Goal: Information Seeking & Learning: Learn about a topic

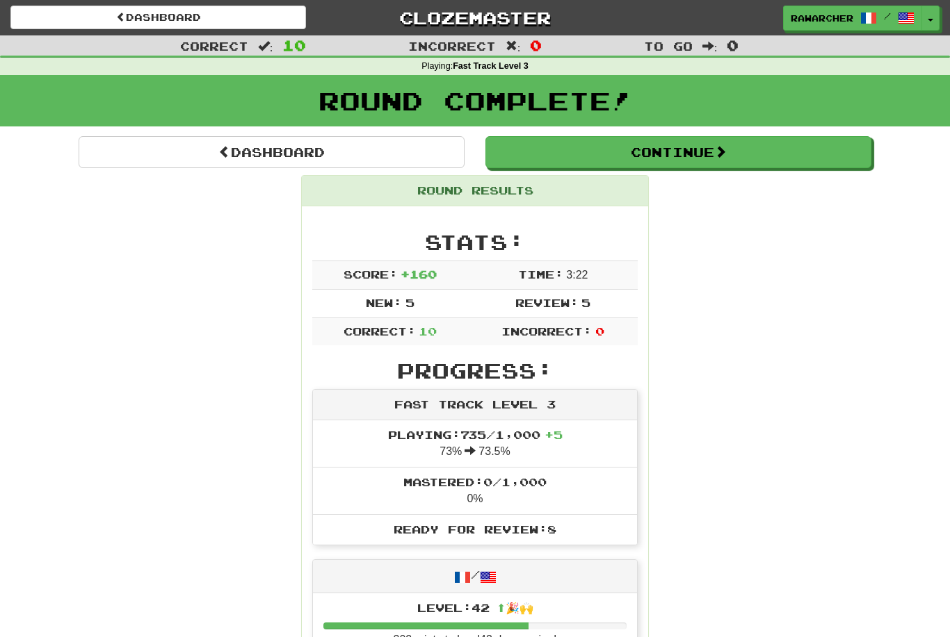
scroll to position [58, 0]
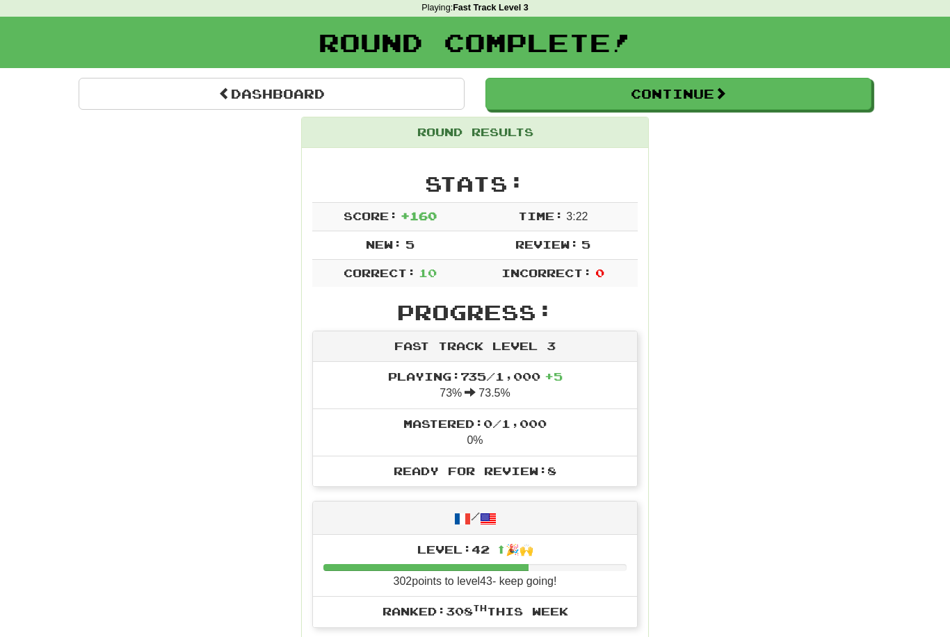
click at [544, 90] on button "Continue" at bounding box center [678, 94] width 386 height 32
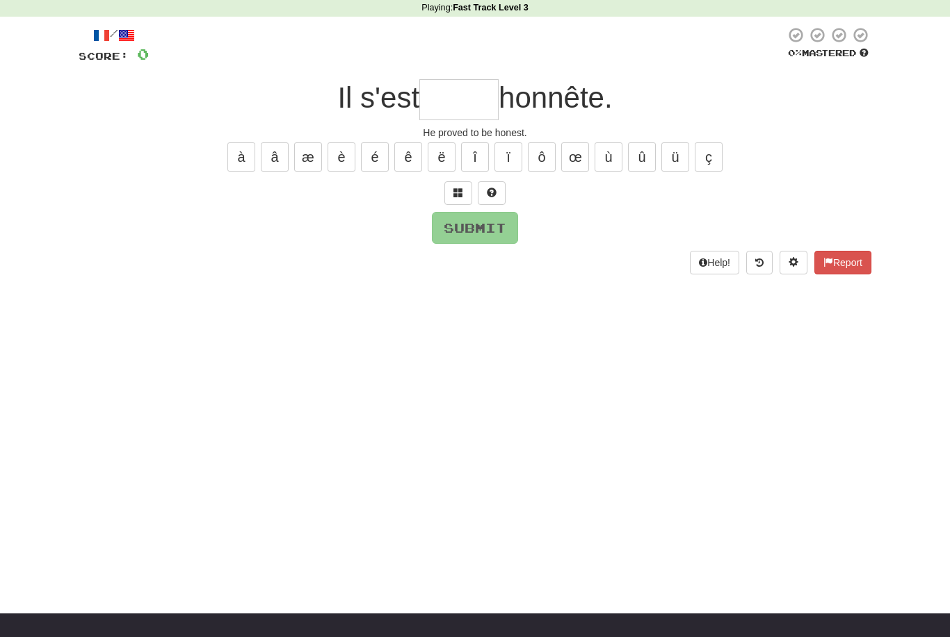
click at [460, 100] on input "text" at bounding box center [458, 99] width 79 height 41
type input "*"
click at [371, 150] on button "é" at bounding box center [375, 157] width 28 height 29
type input "*"
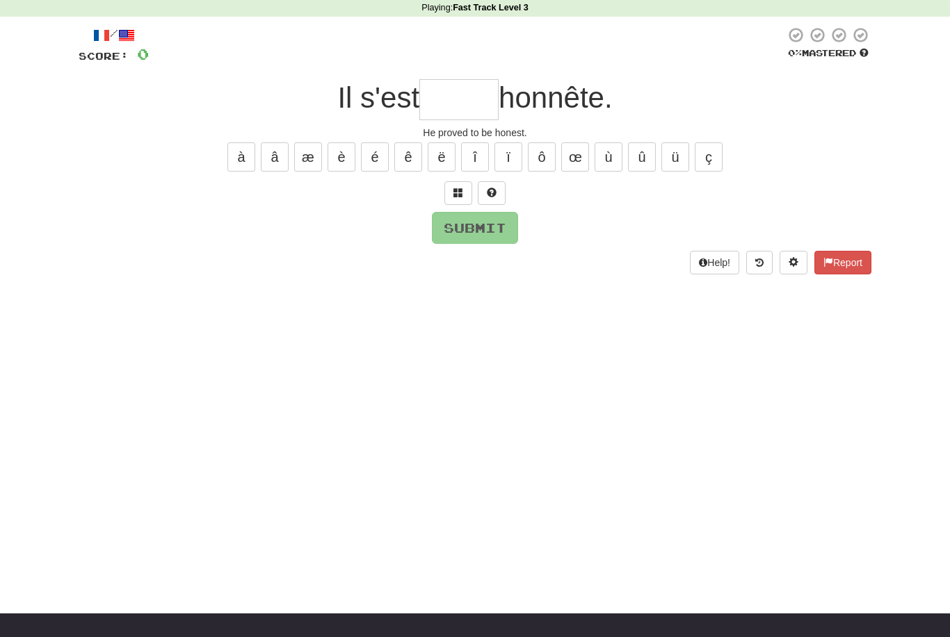
type input "*"
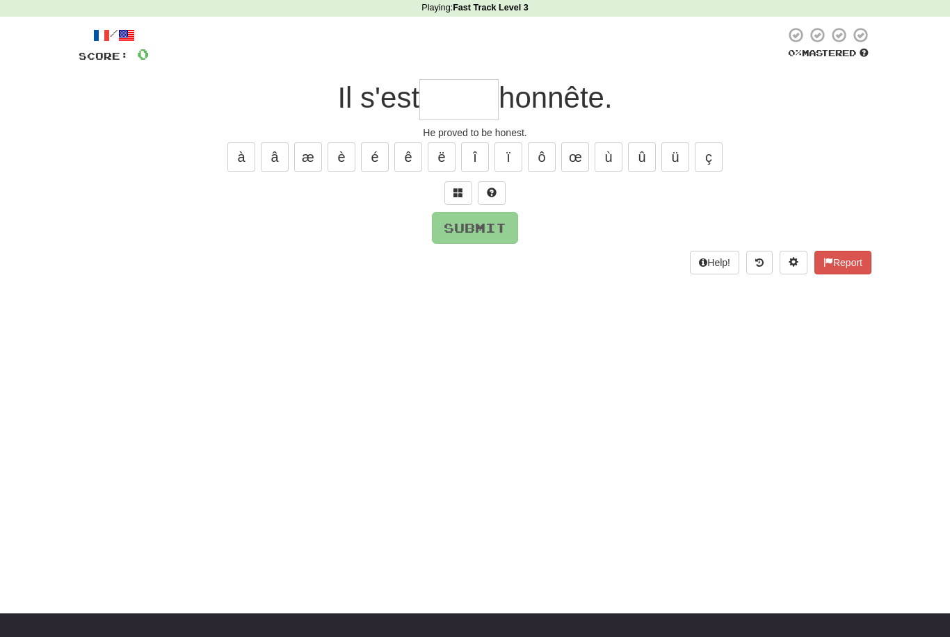
type input "*"
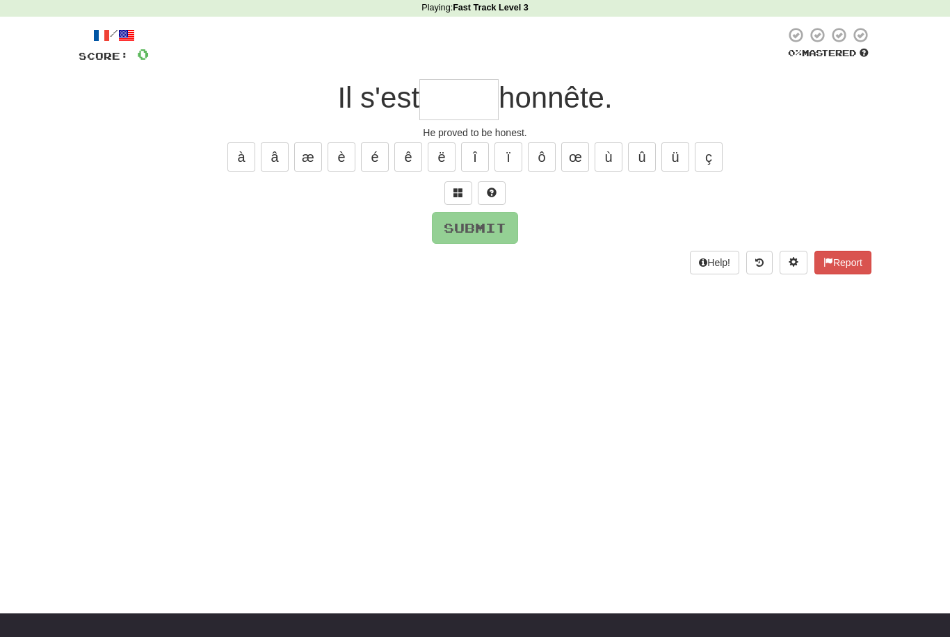
type input "*"
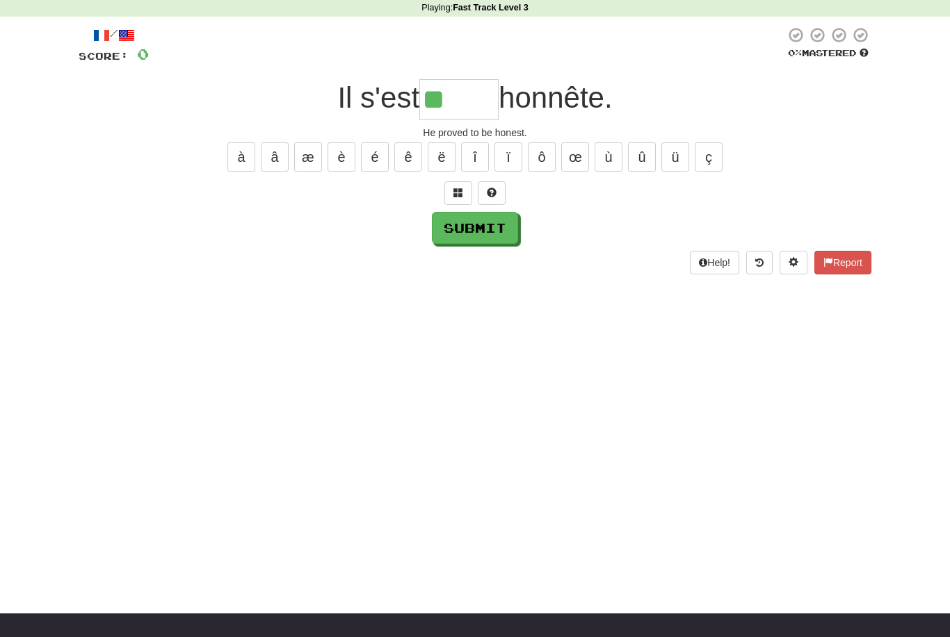
click at [372, 154] on button "é" at bounding box center [375, 157] width 28 height 29
type input "*"
type input "*****"
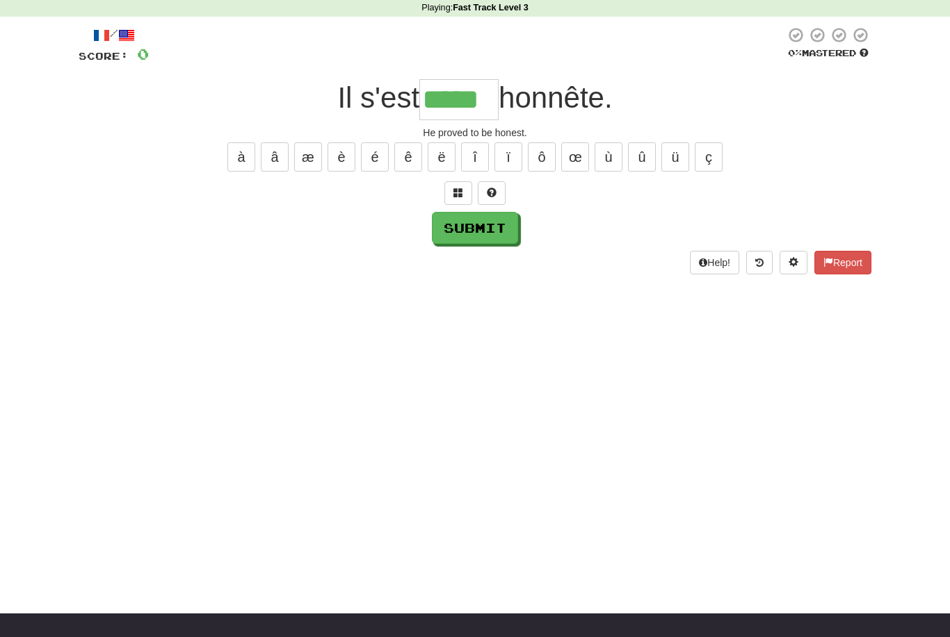
click at [493, 247] on div "/ Score: 0 0 % Mastered Il s'est ***** honnête. He proved to be honest. à â æ è…" at bounding box center [475, 149] width 792 height 247
click at [498, 237] on button "Submit" at bounding box center [475, 228] width 86 height 32
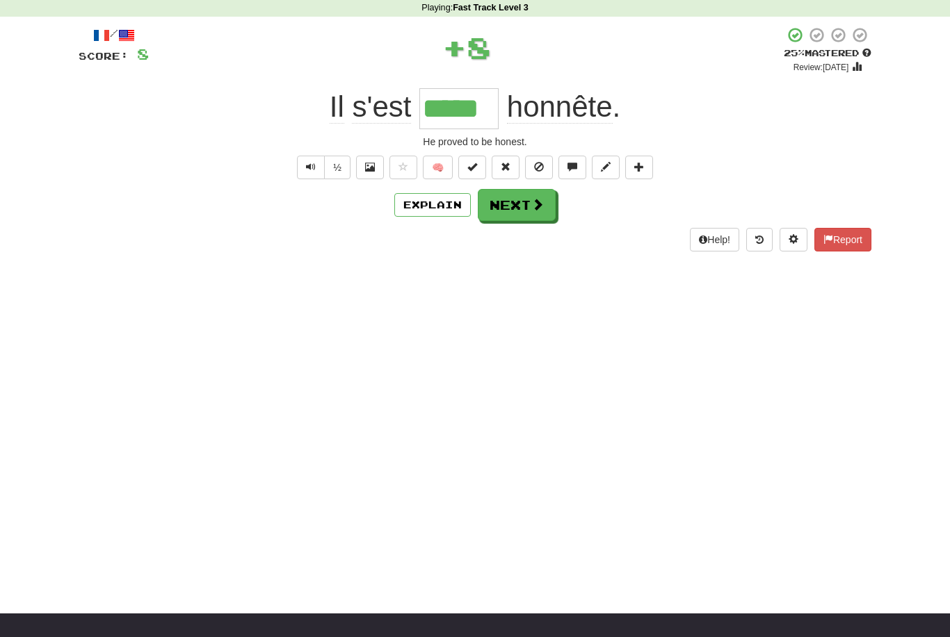
click at [539, 208] on span at bounding box center [537, 204] width 13 height 13
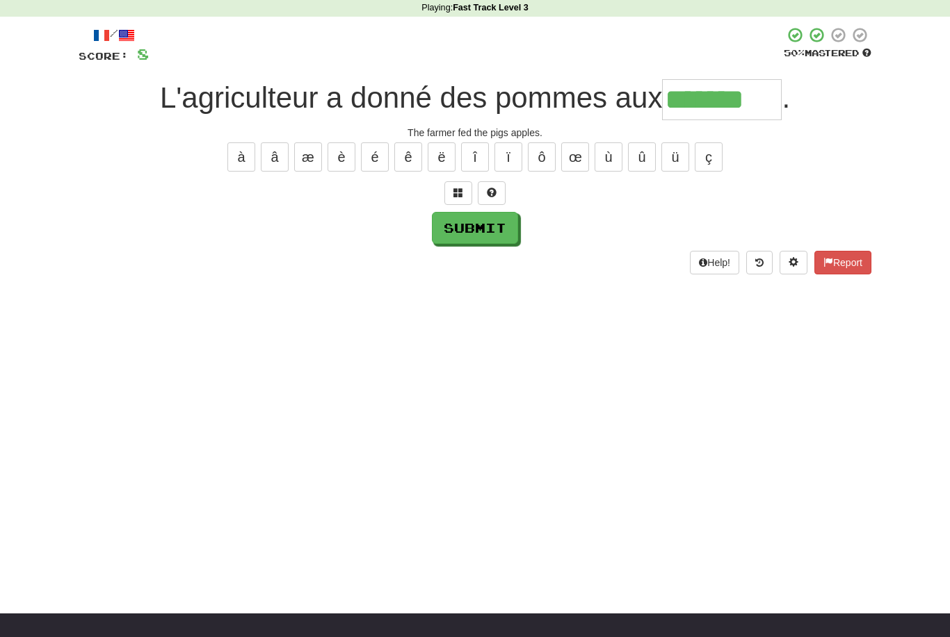
type input "*******"
click at [507, 225] on button "Submit" at bounding box center [475, 228] width 86 height 32
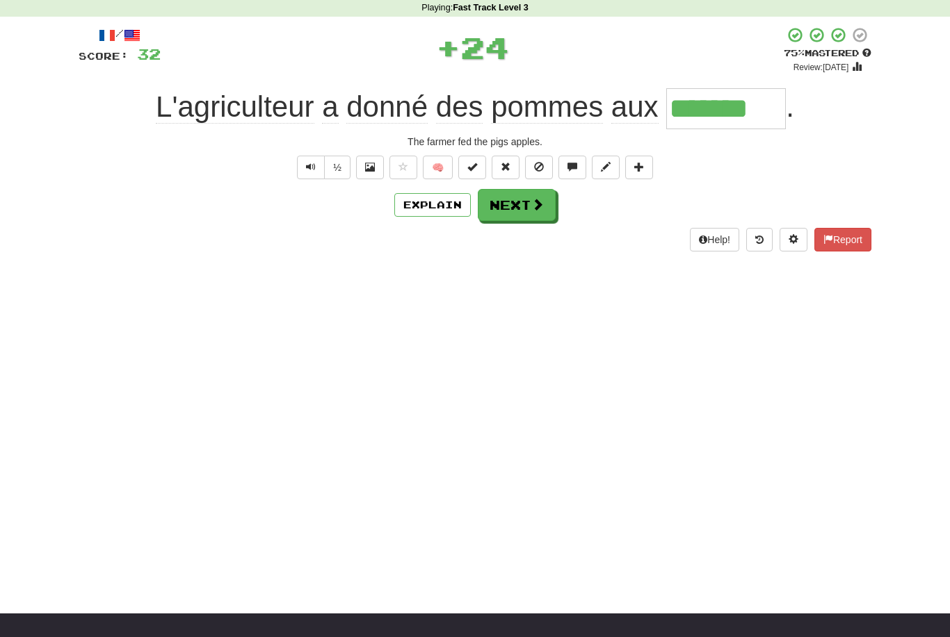
click at [544, 208] on button "Next" at bounding box center [517, 205] width 78 height 32
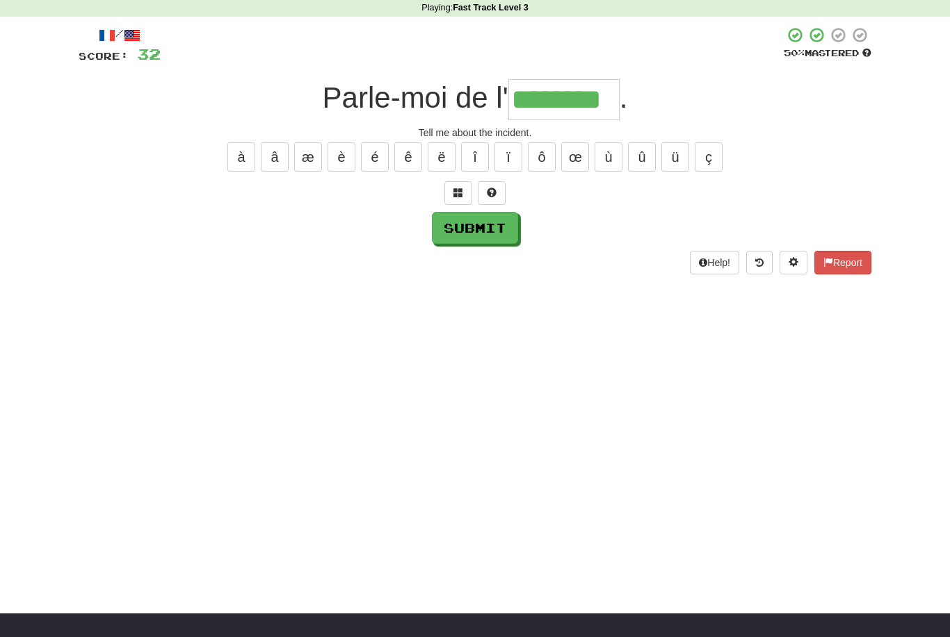
type input "********"
click at [505, 224] on button "Submit" at bounding box center [475, 228] width 86 height 32
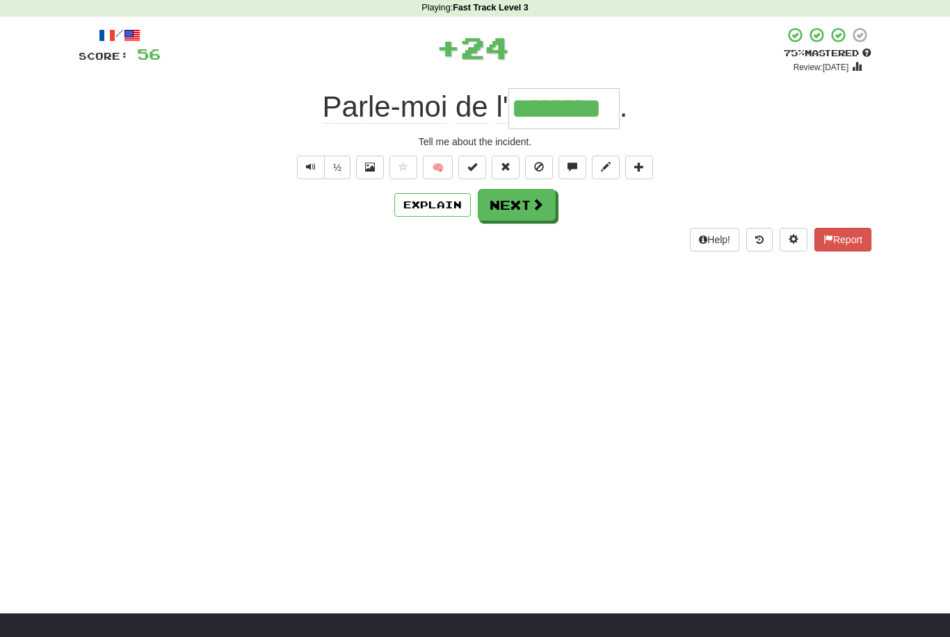
click at [528, 197] on button "Next" at bounding box center [517, 205] width 78 height 32
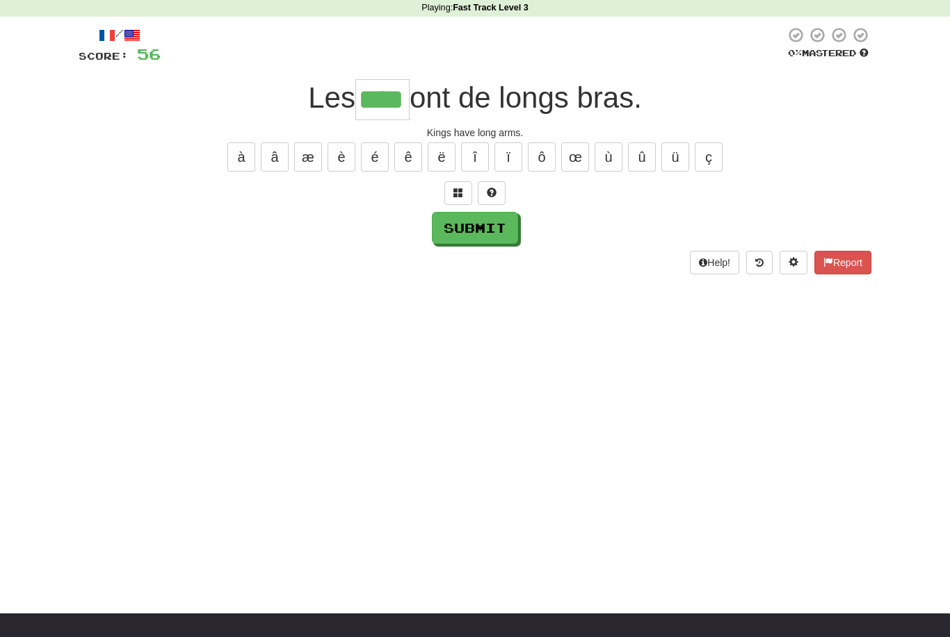
type input "****"
click at [507, 230] on button "Submit" at bounding box center [475, 228] width 86 height 32
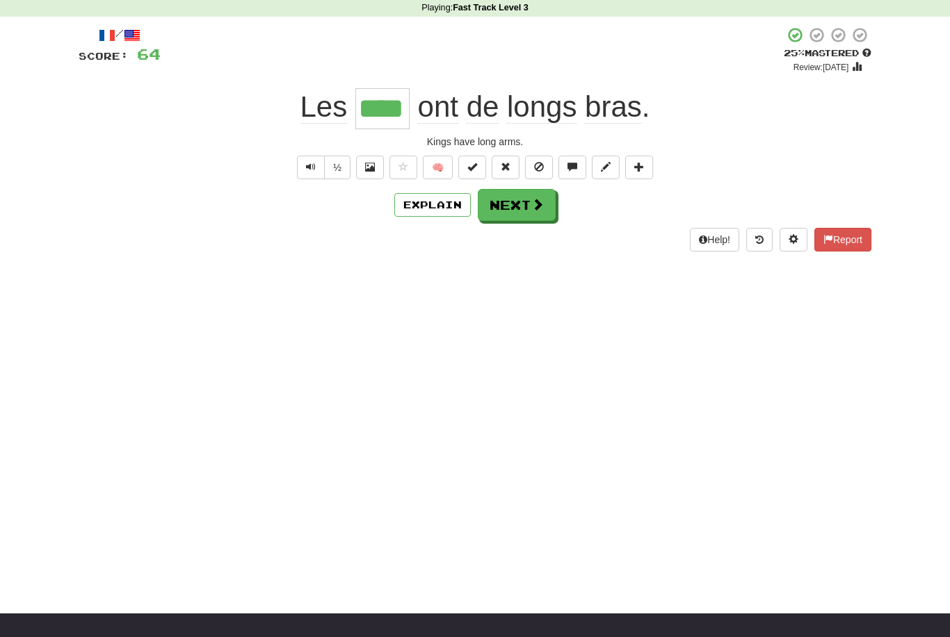
click at [316, 173] on button "Text-to-speech controls" at bounding box center [311, 168] width 28 height 24
click at [540, 206] on span at bounding box center [537, 204] width 13 height 13
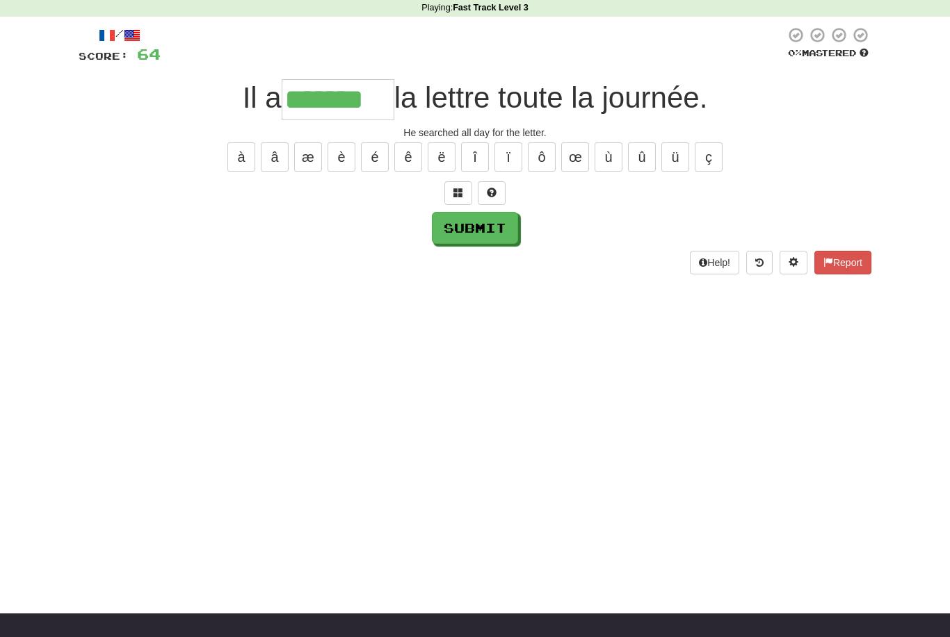
type input "*******"
click at [509, 220] on button "Submit" at bounding box center [475, 228] width 86 height 32
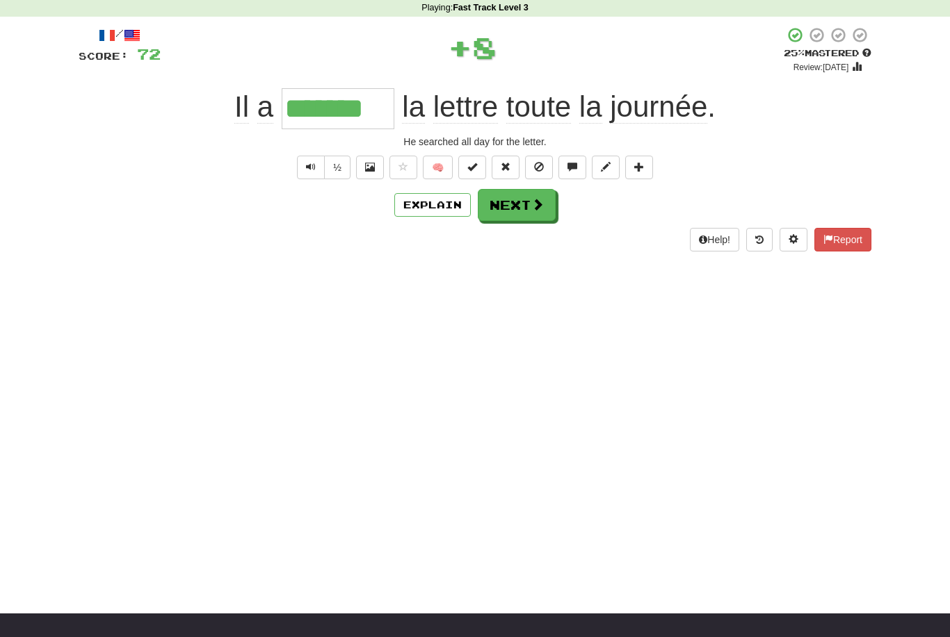
click at [534, 198] on span at bounding box center [537, 204] width 13 height 13
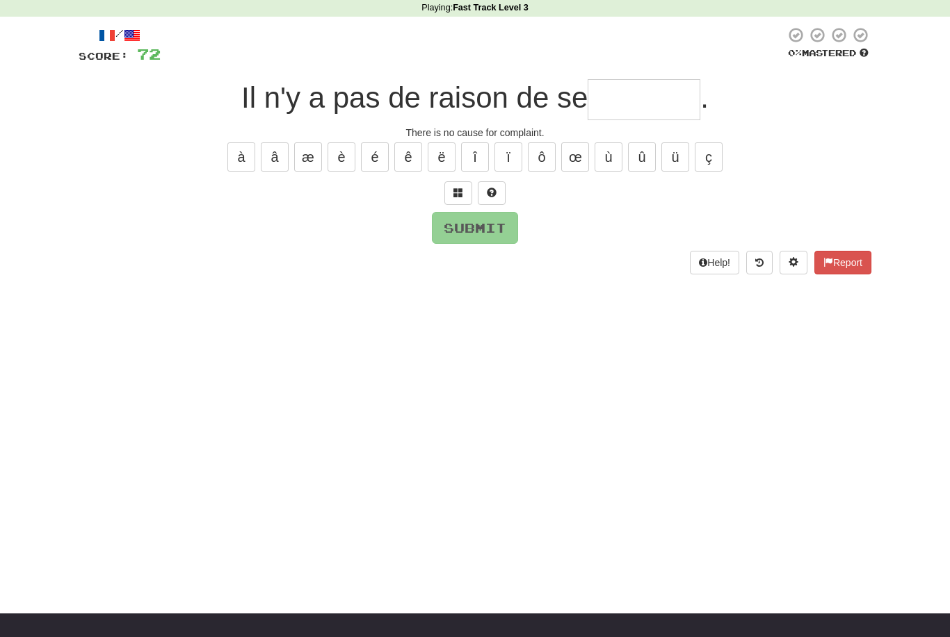
type input "*"
click at [380, 178] on div "/ Score: 72 0 % Mastered Il n'y a pas de raison de se ***** . There is no cause…" at bounding box center [475, 149] width 792 height 247
click at [375, 152] on button "é" at bounding box center [375, 157] width 28 height 29
type input "********"
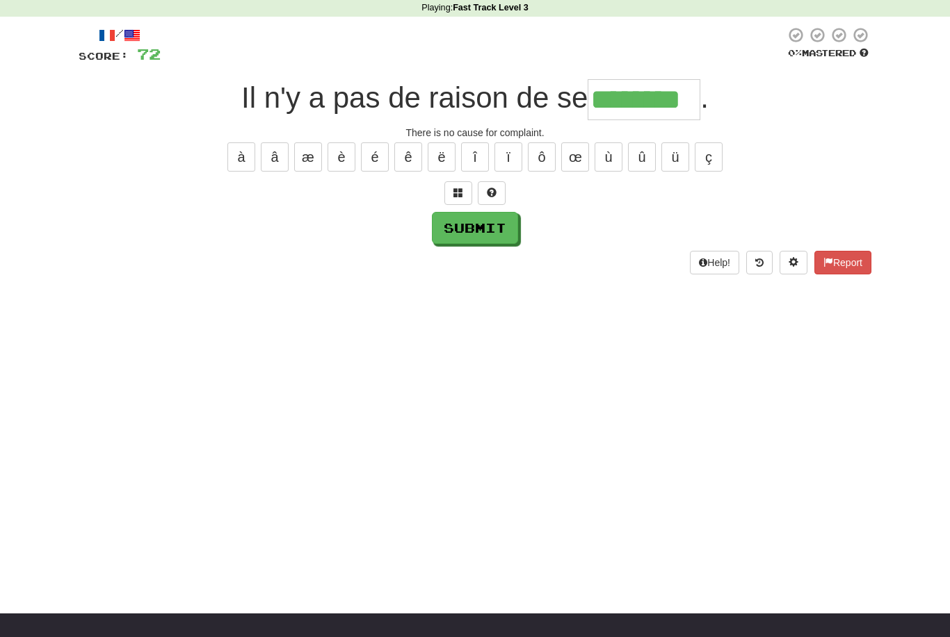
click at [482, 225] on button "Submit" at bounding box center [475, 228] width 86 height 32
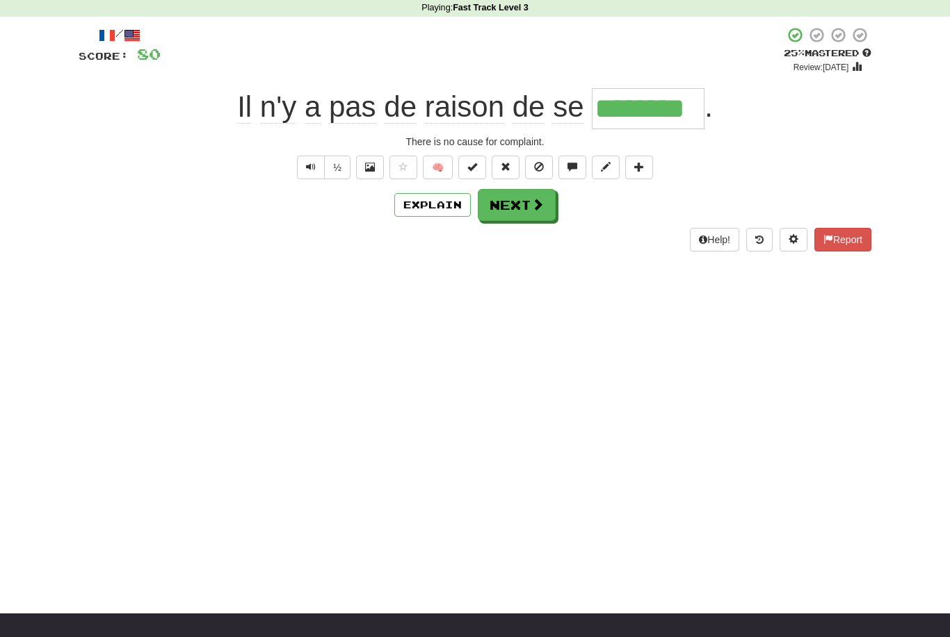
click at [526, 202] on button "Next" at bounding box center [517, 205] width 78 height 32
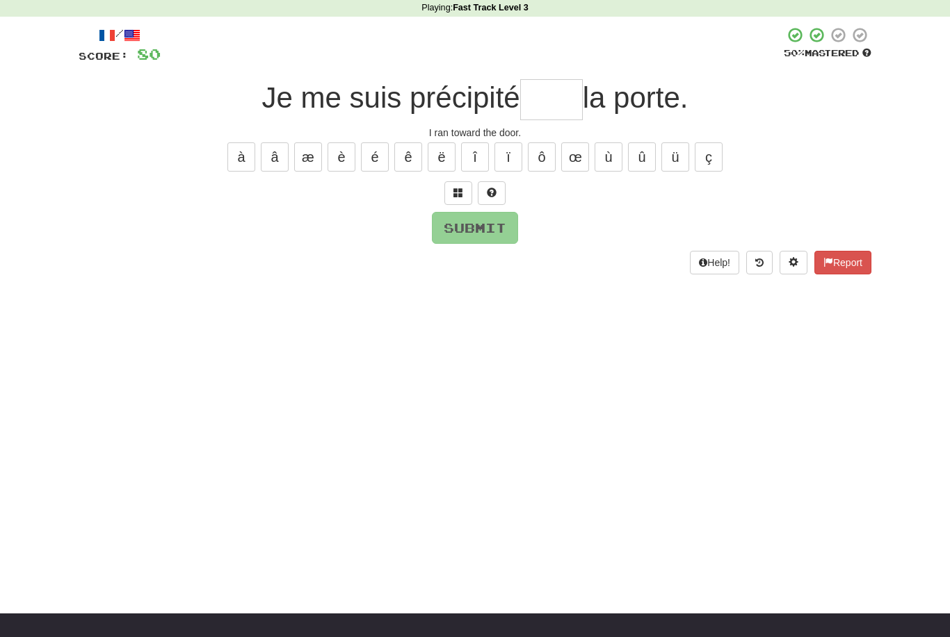
click at [599, 227] on div "Submit" at bounding box center [475, 228] width 792 height 32
click at [548, 101] on input "text" at bounding box center [551, 99] width 63 height 41
type input "****"
click at [499, 228] on button "Submit" at bounding box center [475, 228] width 86 height 32
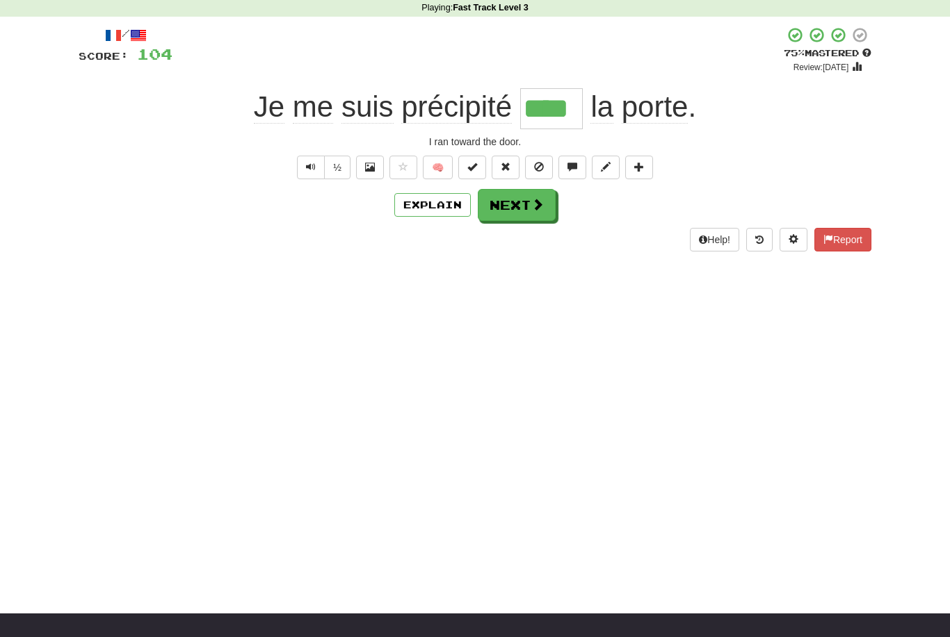
click at [528, 200] on button "Next" at bounding box center [517, 205] width 78 height 32
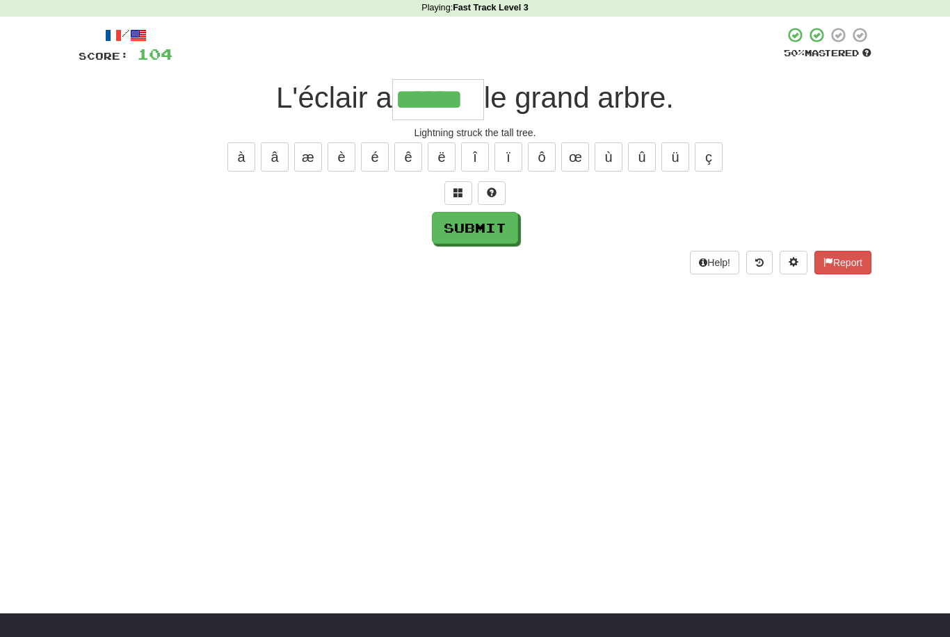
type input "******"
click at [501, 227] on button "Submit" at bounding box center [475, 228] width 86 height 32
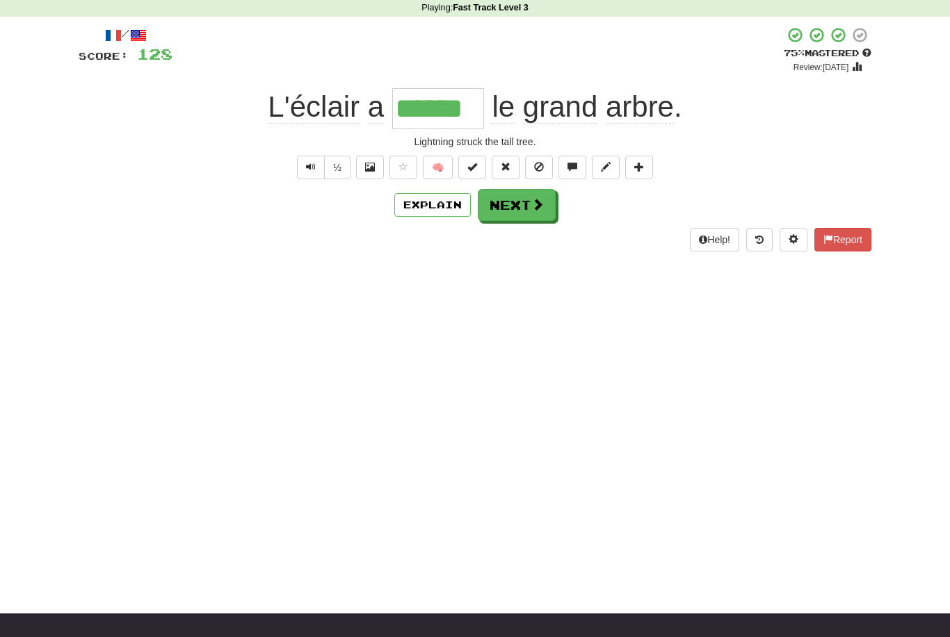
click at [533, 204] on span at bounding box center [537, 204] width 13 height 13
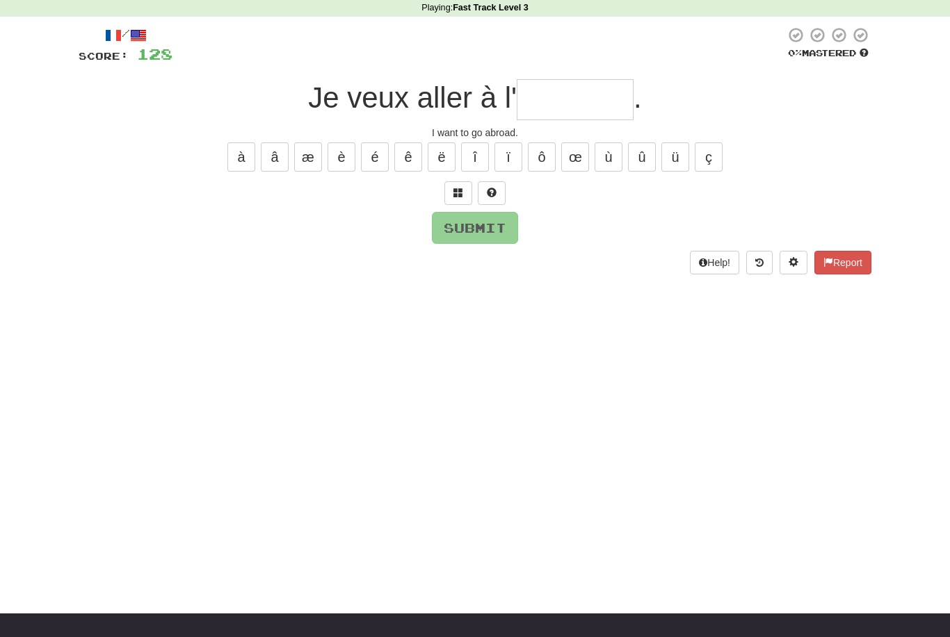
click at [407, 154] on button "ê" at bounding box center [408, 157] width 28 height 29
type input "*"
click at [378, 152] on button "é" at bounding box center [375, 157] width 28 height 29
type input "********"
click at [501, 222] on button "Submit" at bounding box center [475, 228] width 86 height 32
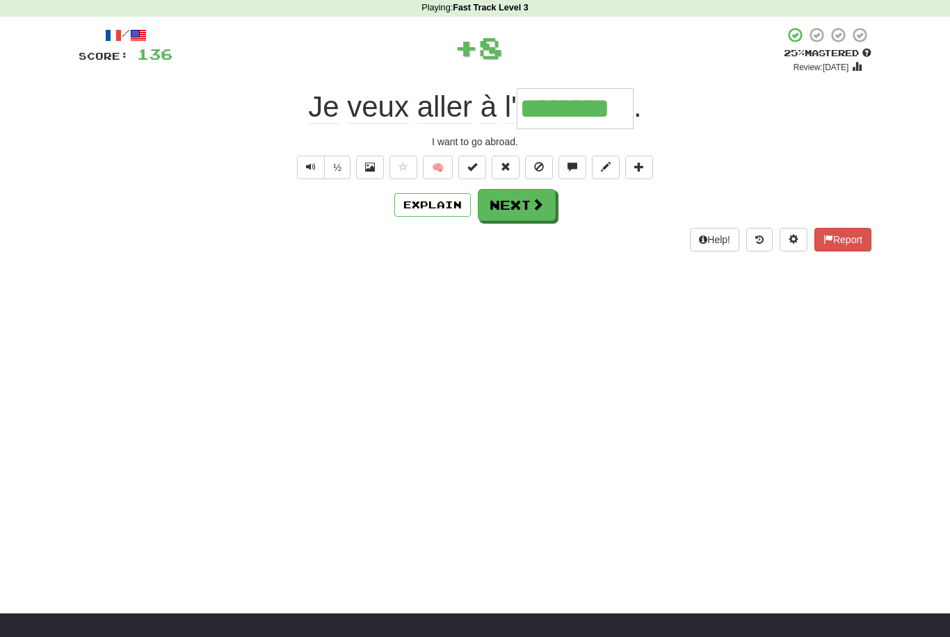
click at [310, 165] on span "Text-to-speech controls" at bounding box center [311, 167] width 10 height 10
click at [542, 206] on span at bounding box center [537, 204] width 13 height 13
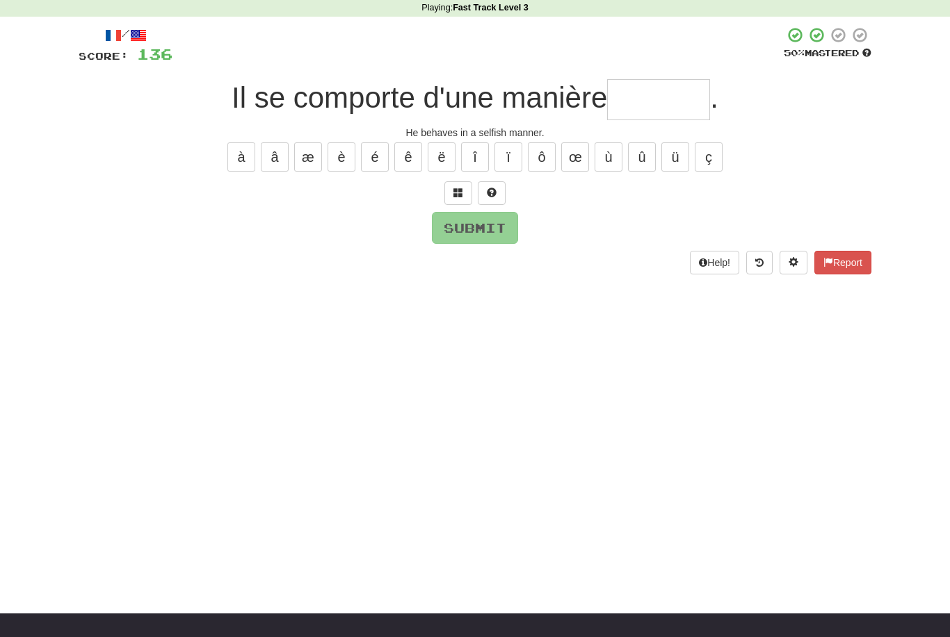
click at [413, 149] on button "ê" at bounding box center [408, 157] width 28 height 29
type input "*"
click at [384, 149] on button "é" at bounding box center [375, 157] width 28 height 29
click at [510, 154] on button "ï" at bounding box center [508, 157] width 28 height 29
type input "*******"
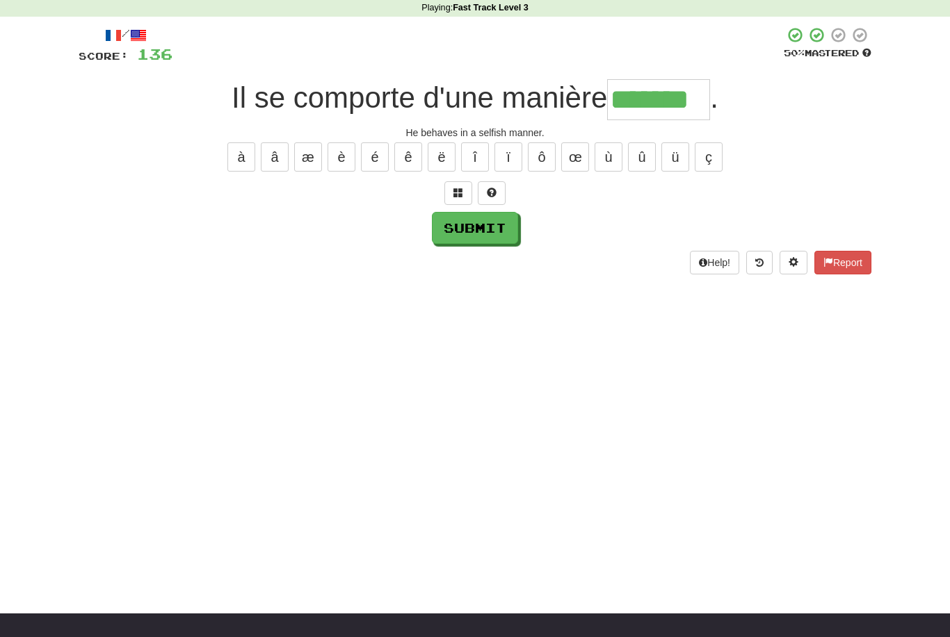
click at [507, 227] on button "Submit" at bounding box center [475, 228] width 86 height 32
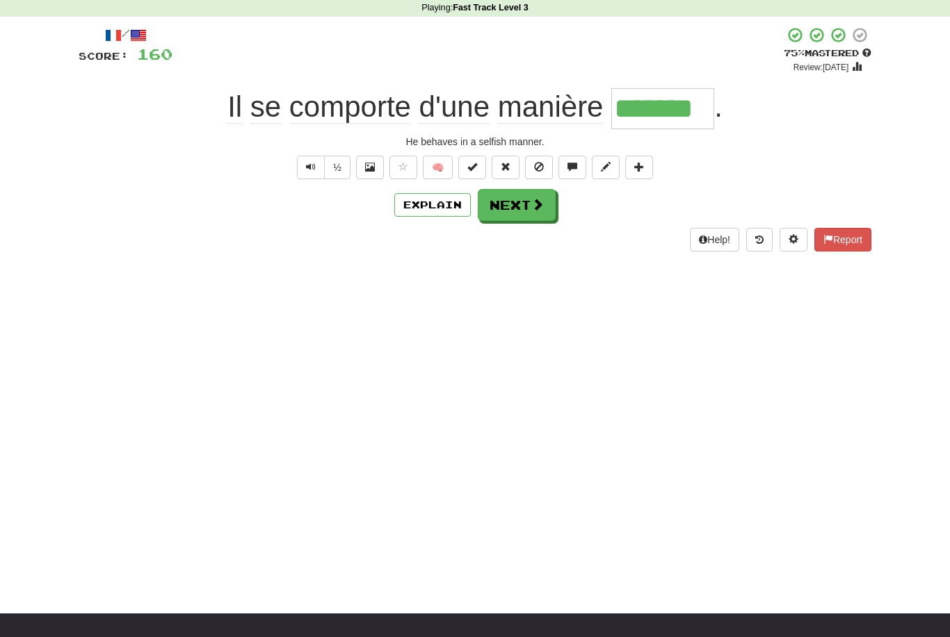
click at [533, 200] on span at bounding box center [537, 204] width 13 height 13
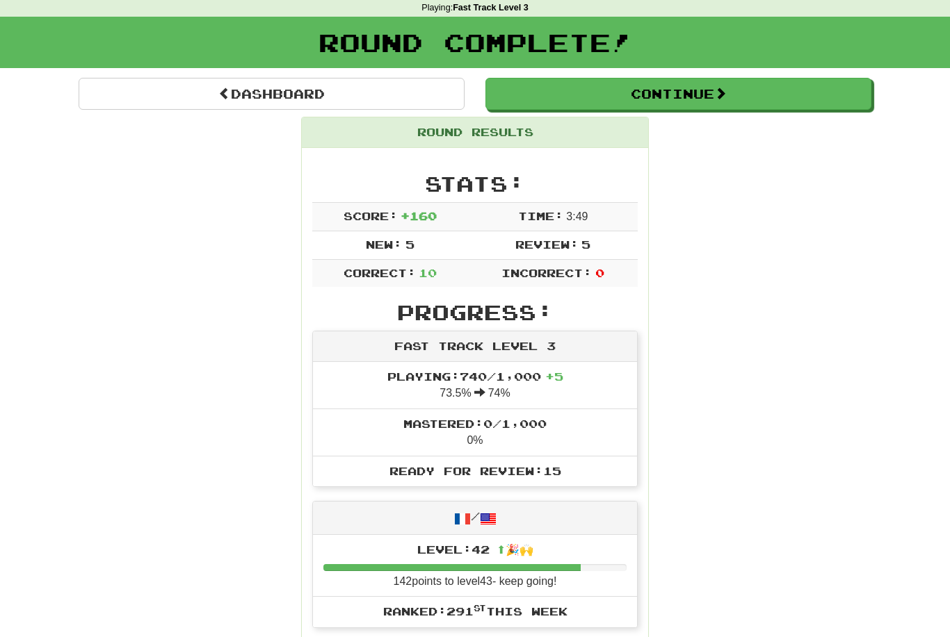
click at [688, 92] on button "Continue" at bounding box center [678, 94] width 386 height 32
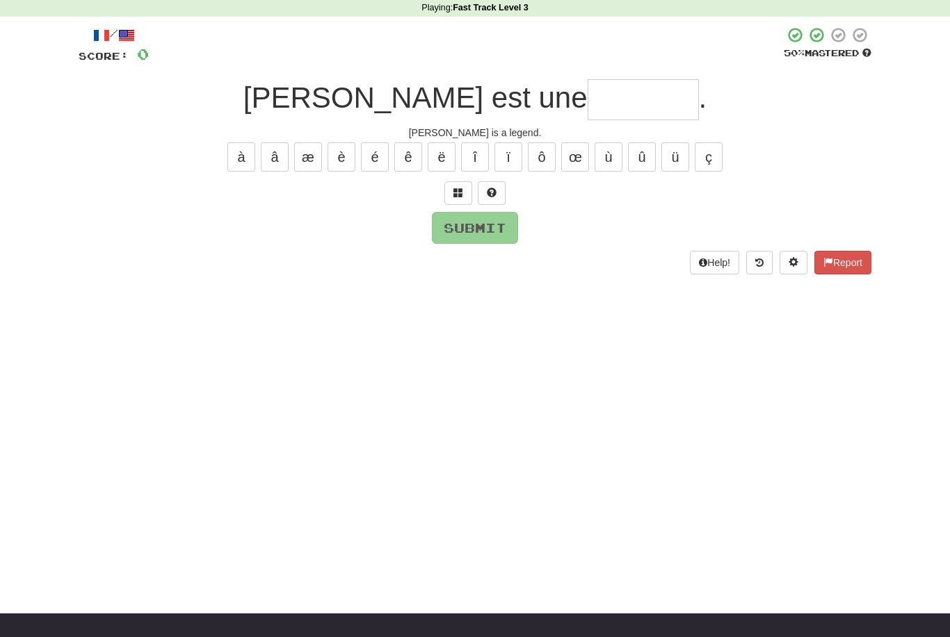
click at [587, 100] on input "text" at bounding box center [642, 99] width 111 height 41
click at [373, 154] on button "é" at bounding box center [375, 157] width 28 height 29
type input "*******"
click at [497, 228] on button "Submit" at bounding box center [475, 228] width 86 height 32
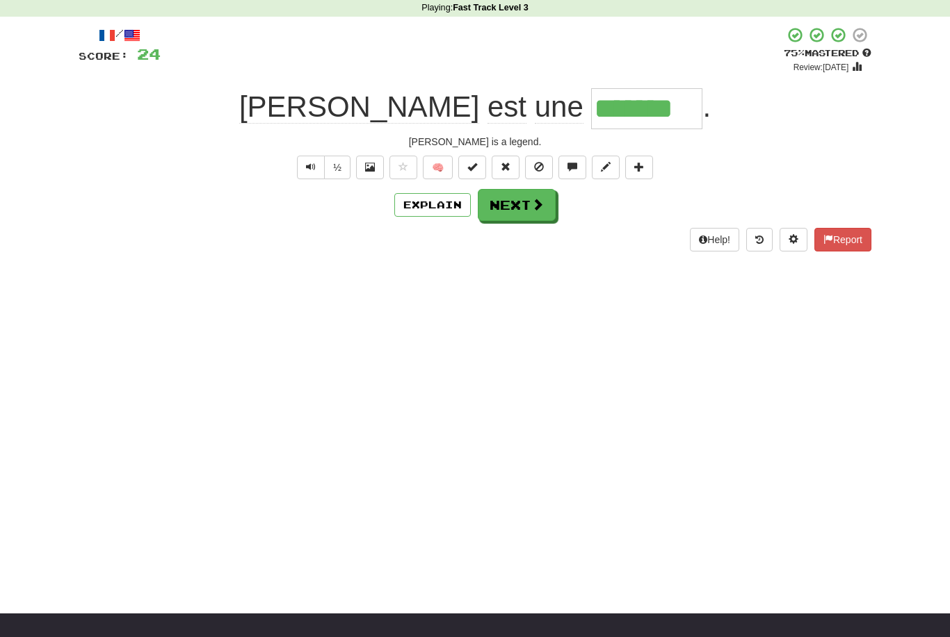
click at [529, 202] on button "Next" at bounding box center [517, 205] width 78 height 32
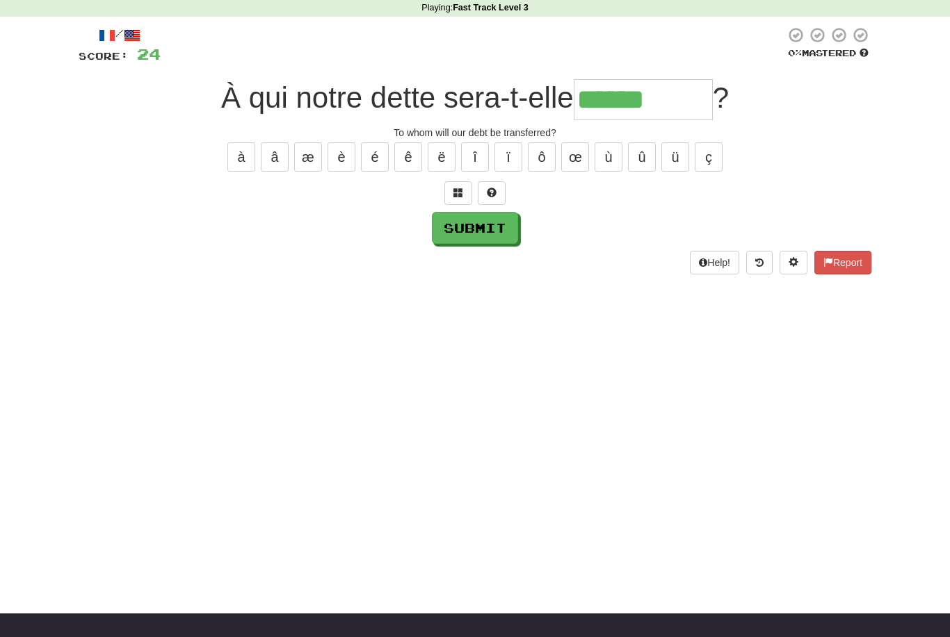
click at [378, 152] on button "é" at bounding box center [375, 157] width 28 height 29
type input "**********"
click at [503, 228] on button "Submit" at bounding box center [475, 228] width 86 height 32
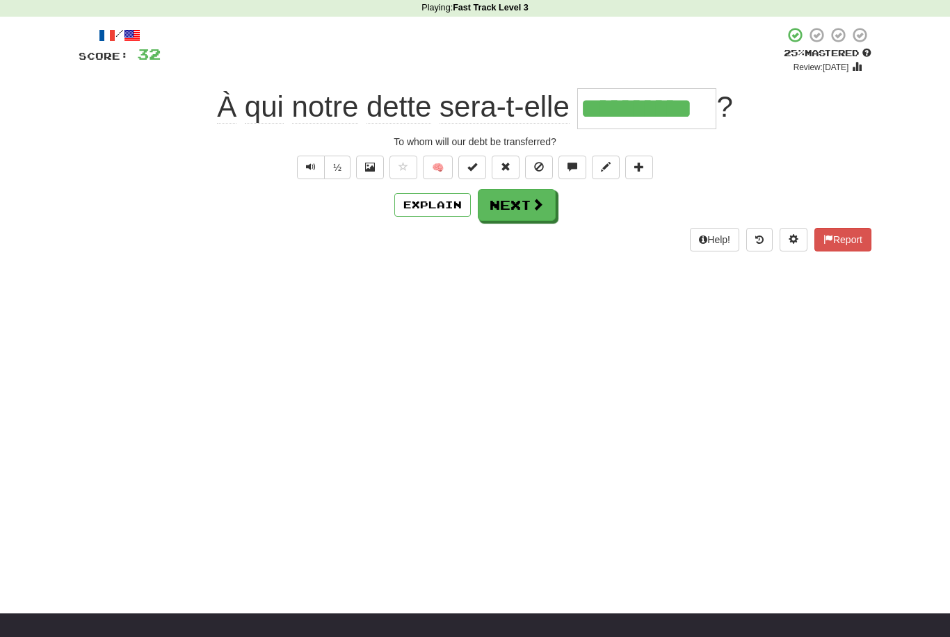
click at [539, 198] on span at bounding box center [537, 204] width 13 height 13
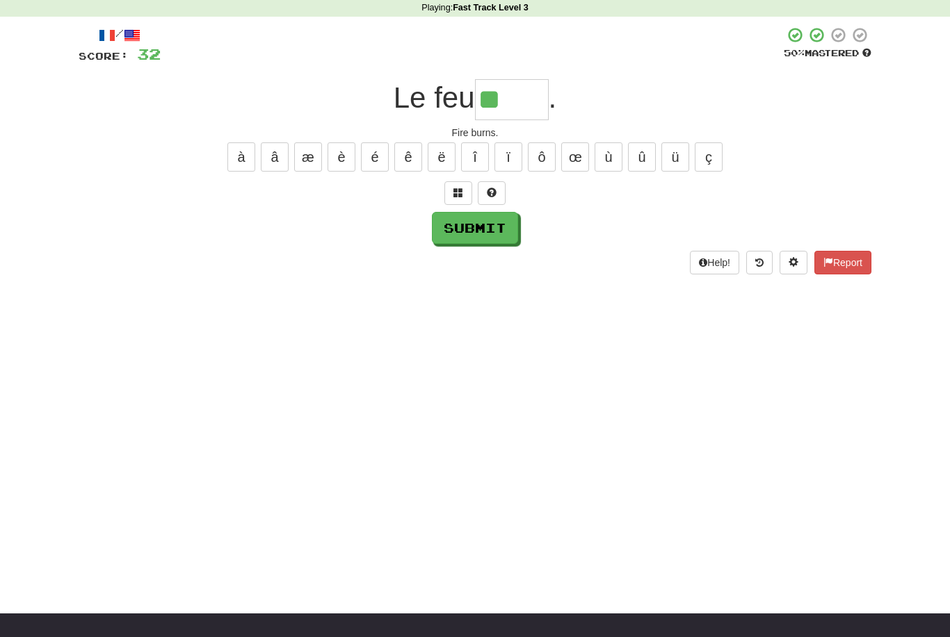
click at [478, 153] on button "î" at bounding box center [475, 157] width 28 height 29
click at [647, 154] on button "û" at bounding box center [642, 157] width 28 height 29
type input "*****"
click at [498, 225] on button "Submit" at bounding box center [475, 228] width 86 height 32
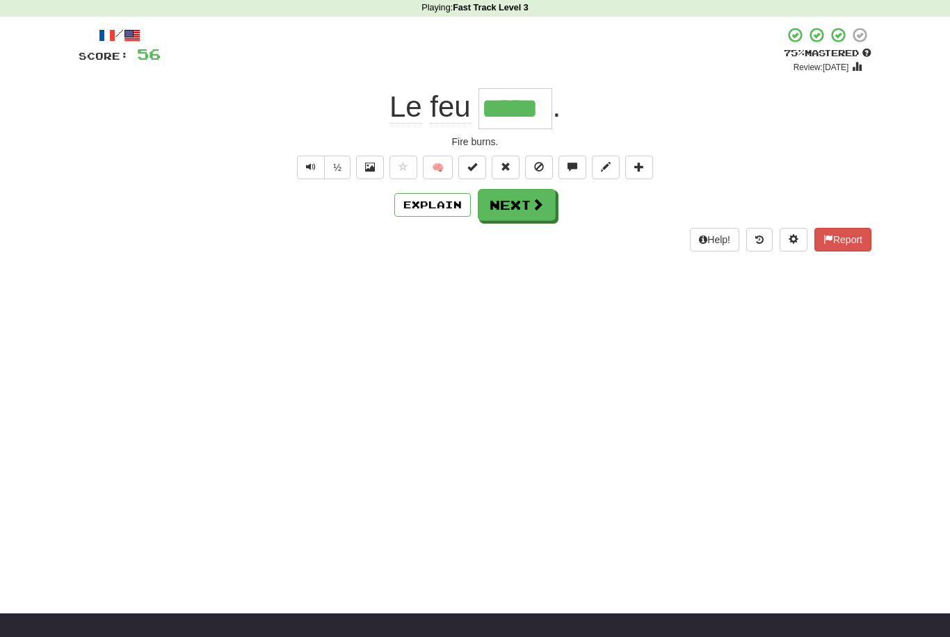
click at [537, 193] on button "Next" at bounding box center [517, 205] width 78 height 32
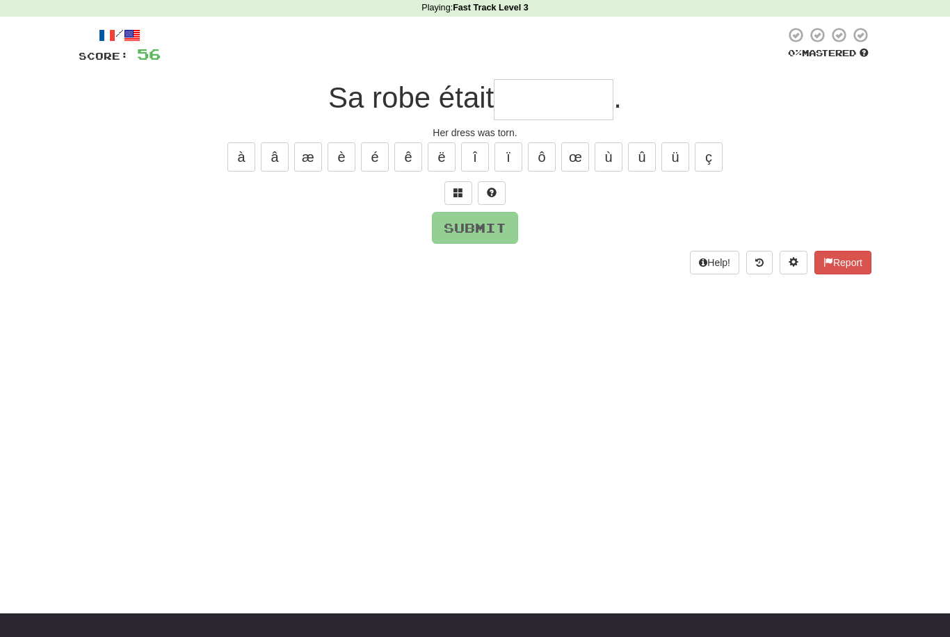
type input "*"
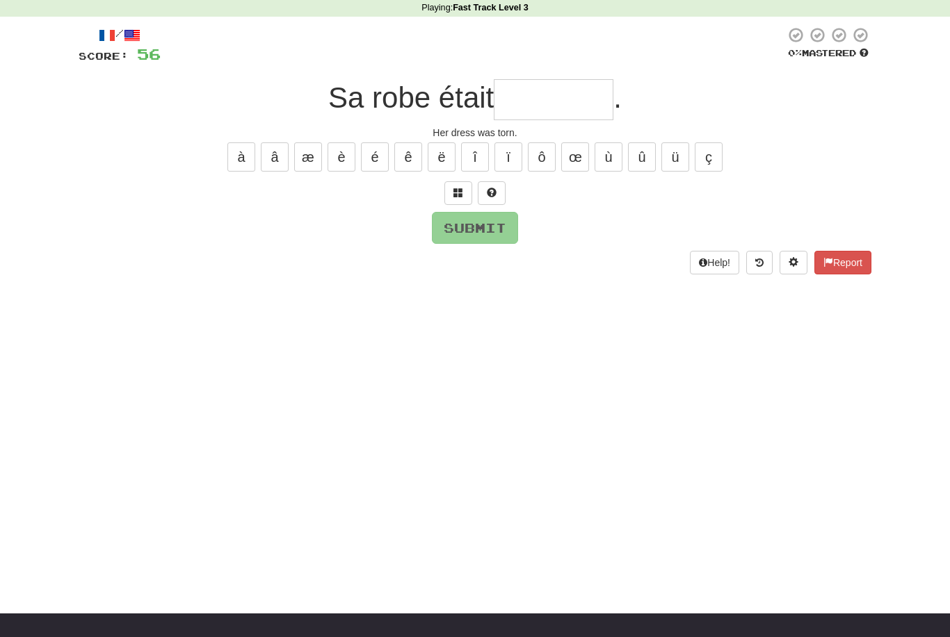
type input "*"
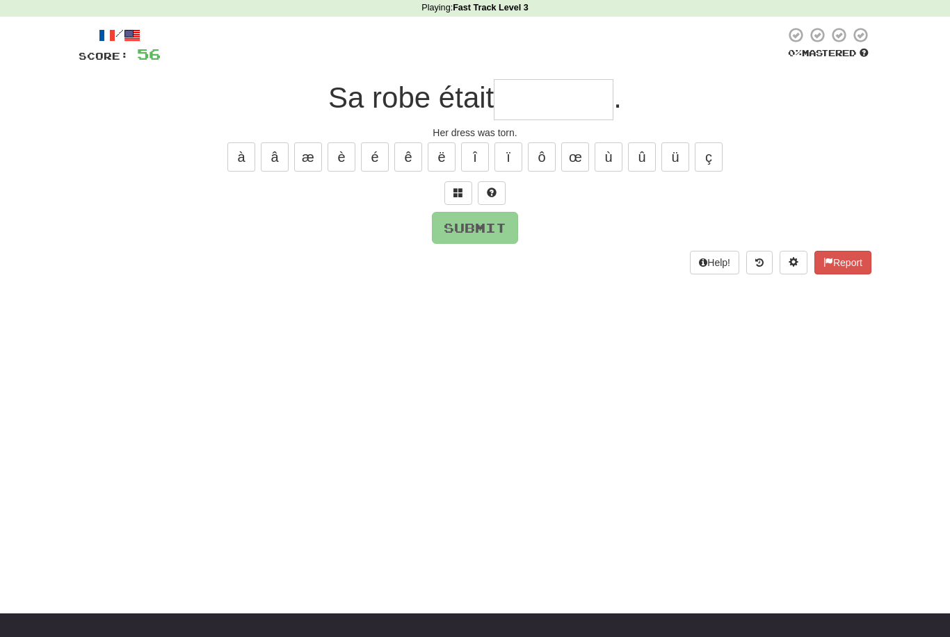
type input "*"
click at [380, 172] on div "à â æ è é ê ë î ï ô œ ù û ü ç" at bounding box center [475, 157] width 792 height 35
click at [372, 160] on button "é" at bounding box center [375, 157] width 28 height 29
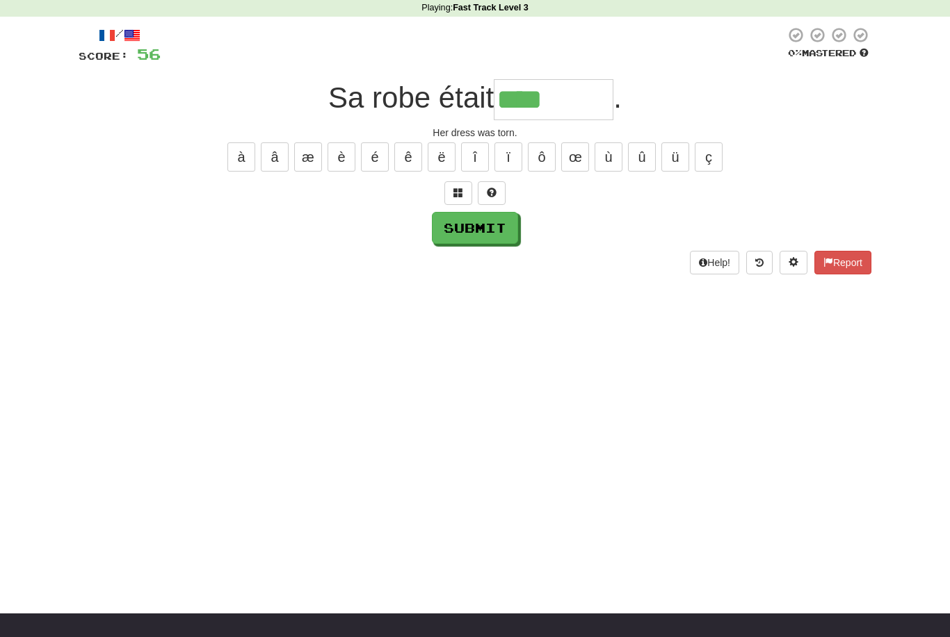
click at [352, 154] on button "è" at bounding box center [341, 157] width 28 height 29
click at [378, 149] on button "é" at bounding box center [375, 157] width 28 height 29
click at [378, 153] on button "é" at bounding box center [375, 157] width 28 height 29
type input "********"
click at [505, 223] on button "Submit" at bounding box center [475, 228] width 86 height 32
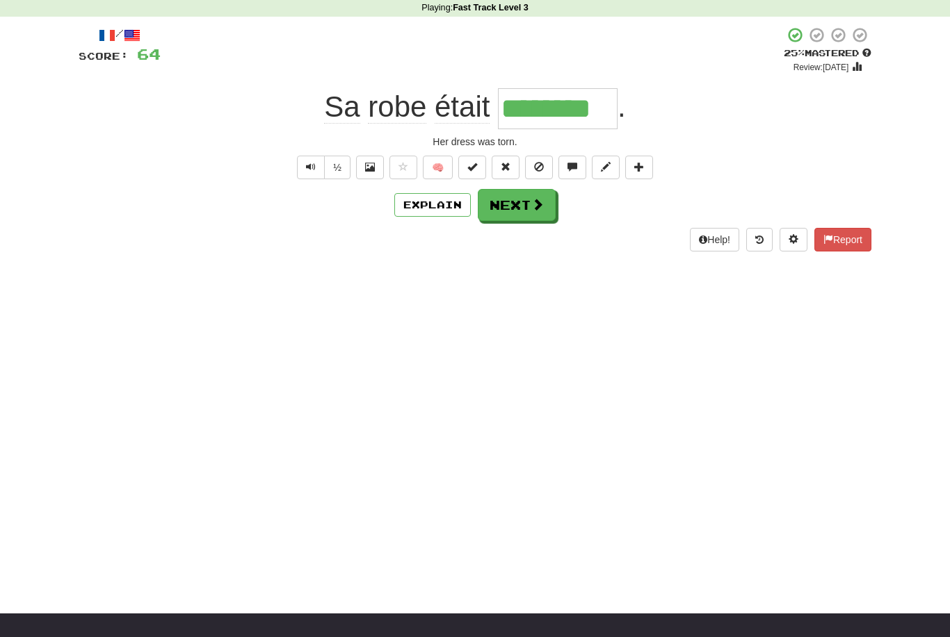
click at [532, 208] on span at bounding box center [537, 204] width 13 height 13
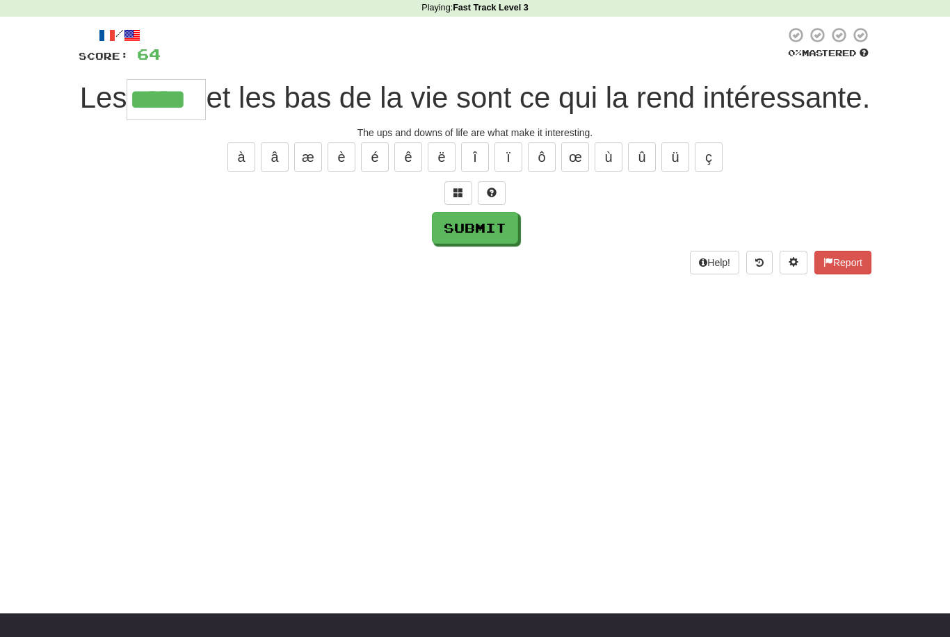
type input "*****"
click at [496, 244] on button "Submit" at bounding box center [475, 228] width 86 height 32
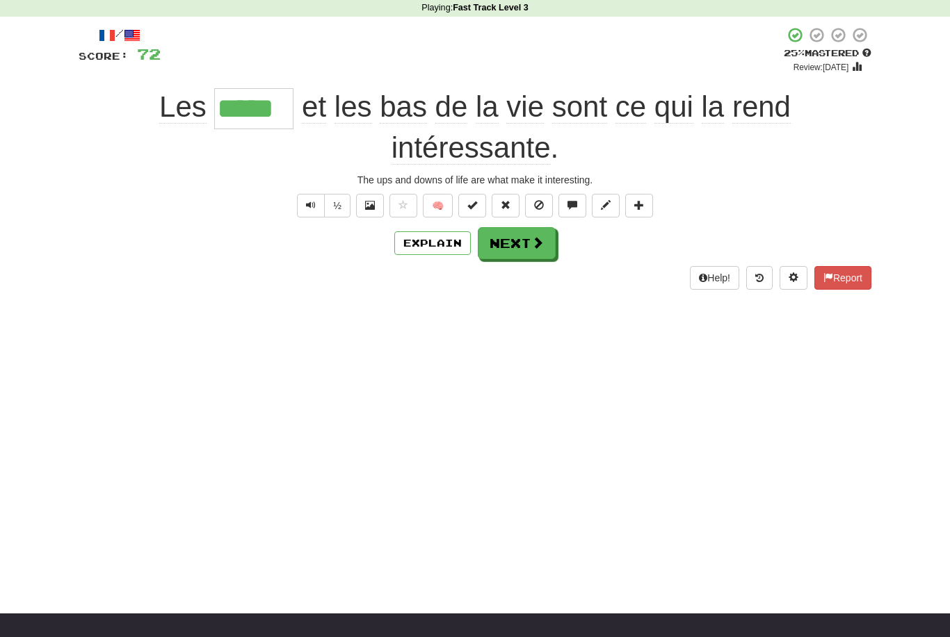
click at [537, 240] on span at bounding box center [537, 242] width 13 height 13
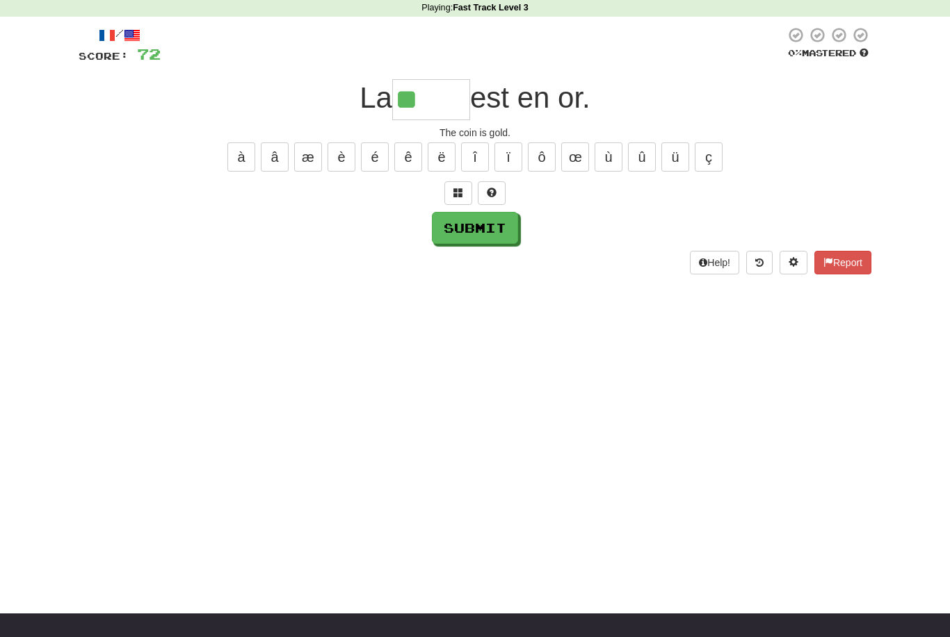
click at [378, 160] on button "é" at bounding box center [375, 157] width 28 height 29
click at [347, 156] on button "è" at bounding box center [341, 157] width 28 height 29
type input "*****"
click at [497, 233] on button "Submit" at bounding box center [475, 228] width 86 height 32
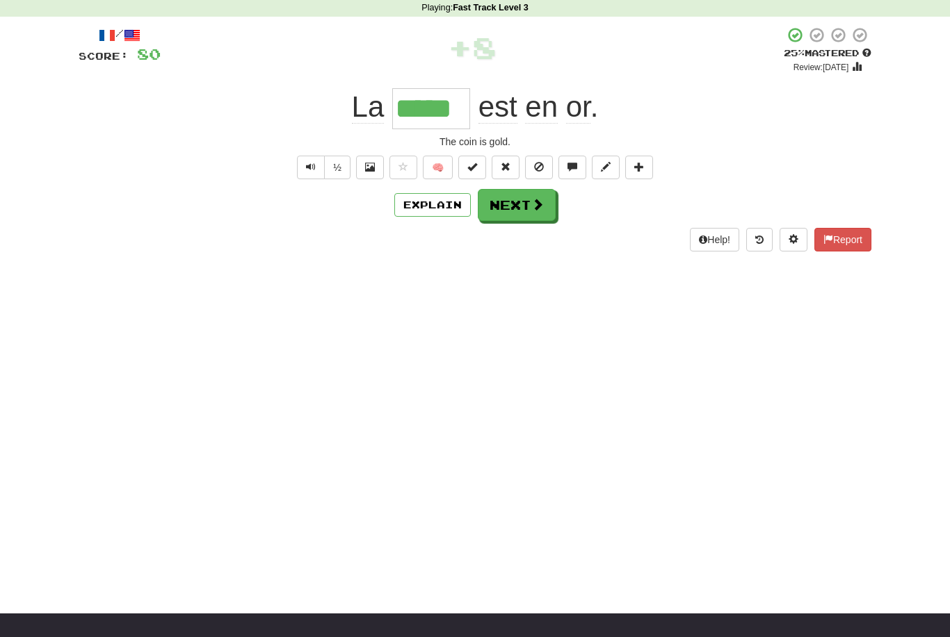
click at [535, 200] on span at bounding box center [537, 204] width 13 height 13
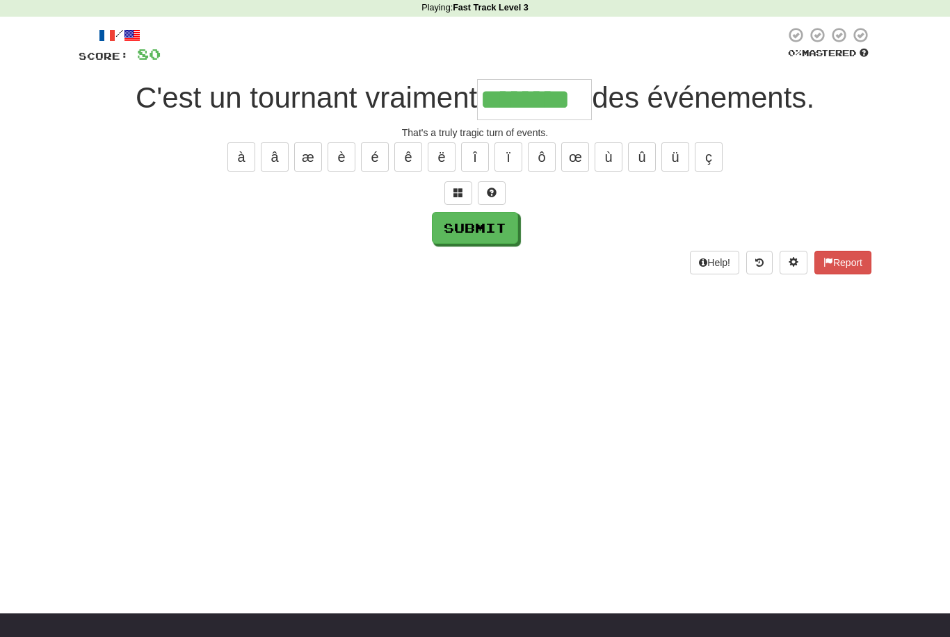
type input "********"
click at [500, 234] on button "Submit" at bounding box center [475, 228] width 86 height 32
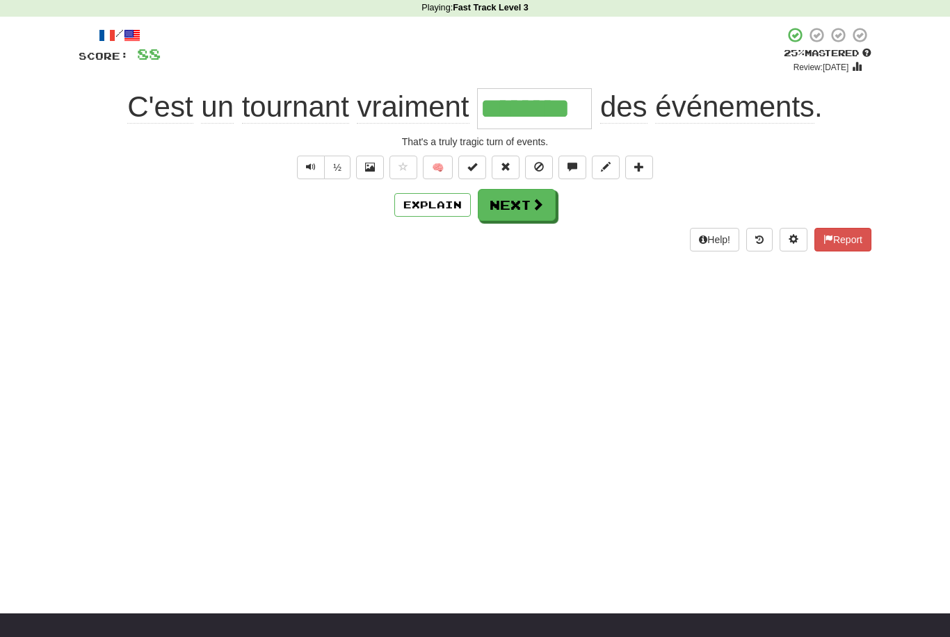
click at [532, 204] on span at bounding box center [537, 204] width 13 height 13
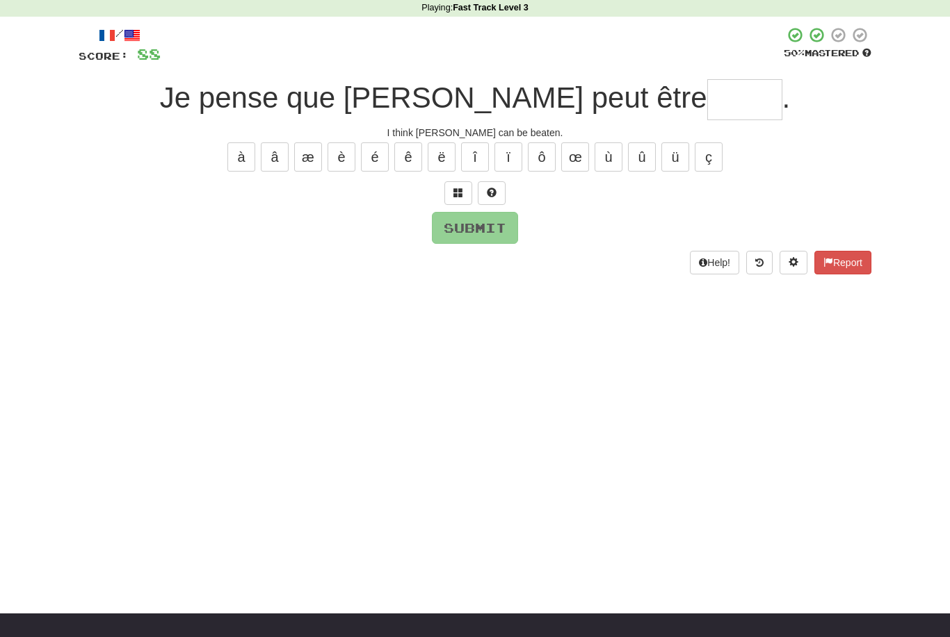
type input "*"
type input "*****"
click at [500, 245] on div "/ Score: 88 50 % Mastered Je pense que [PERSON_NAME] peut être ***** . I think …" at bounding box center [475, 149] width 792 height 247
click at [493, 234] on button "Submit" at bounding box center [475, 228] width 86 height 32
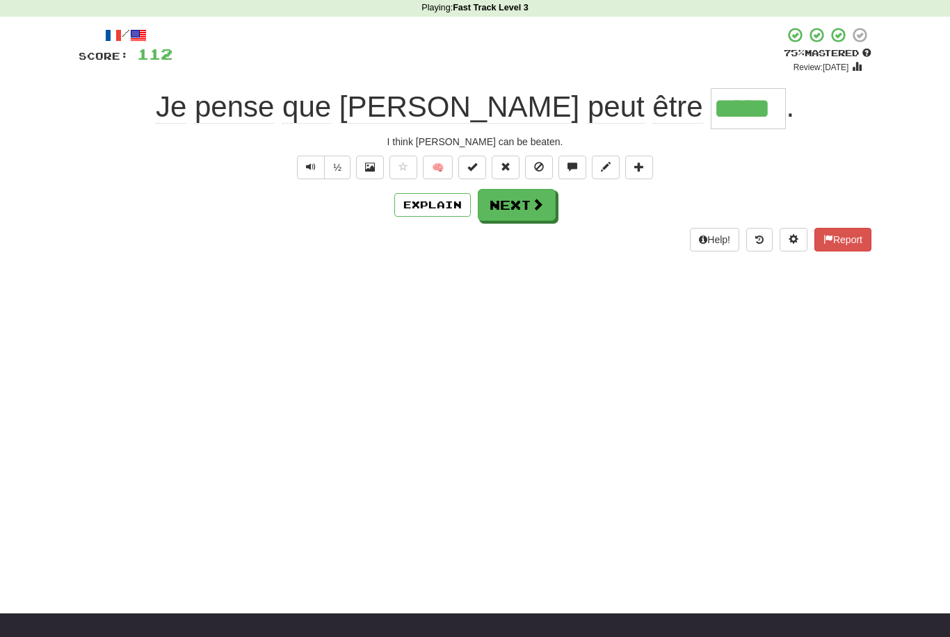
click at [528, 209] on button "Next" at bounding box center [517, 205] width 78 height 32
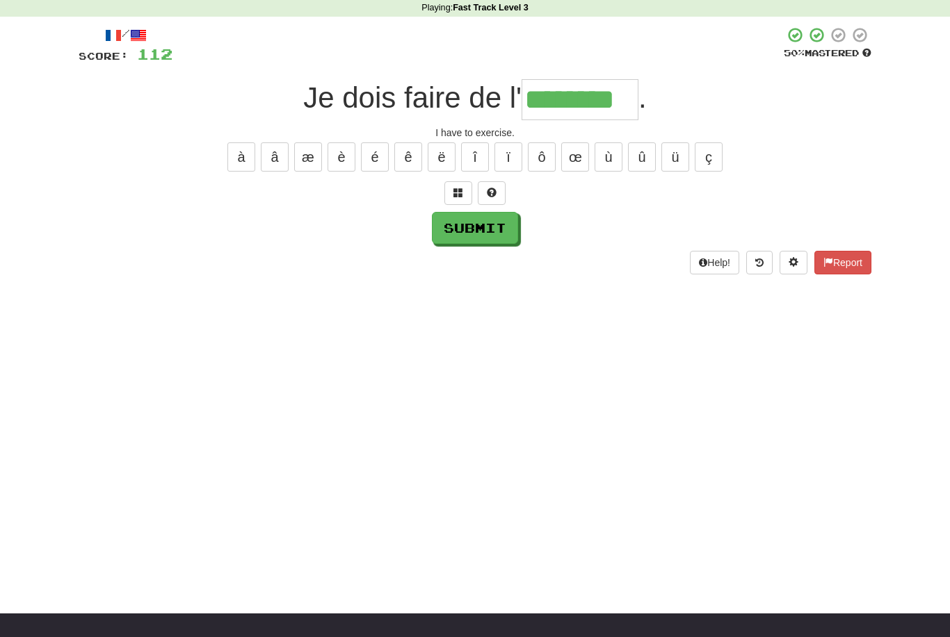
type input "********"
click at [494, 220] on button "Submit" at bounding box center [475, 228] width 86 height 32
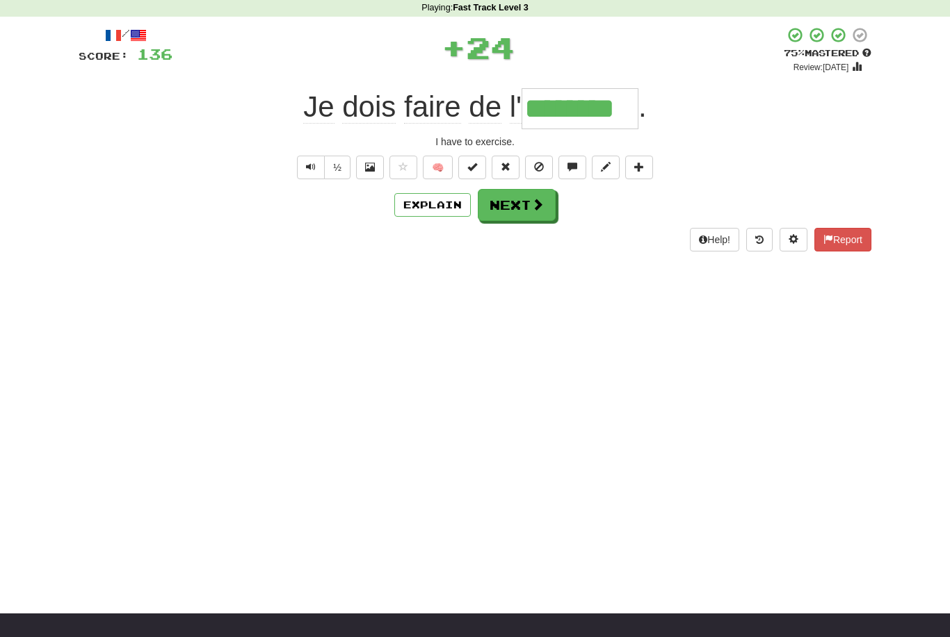
click at [525, 216] on button "Next" at bounding box center [517, 205] width 78 height 32
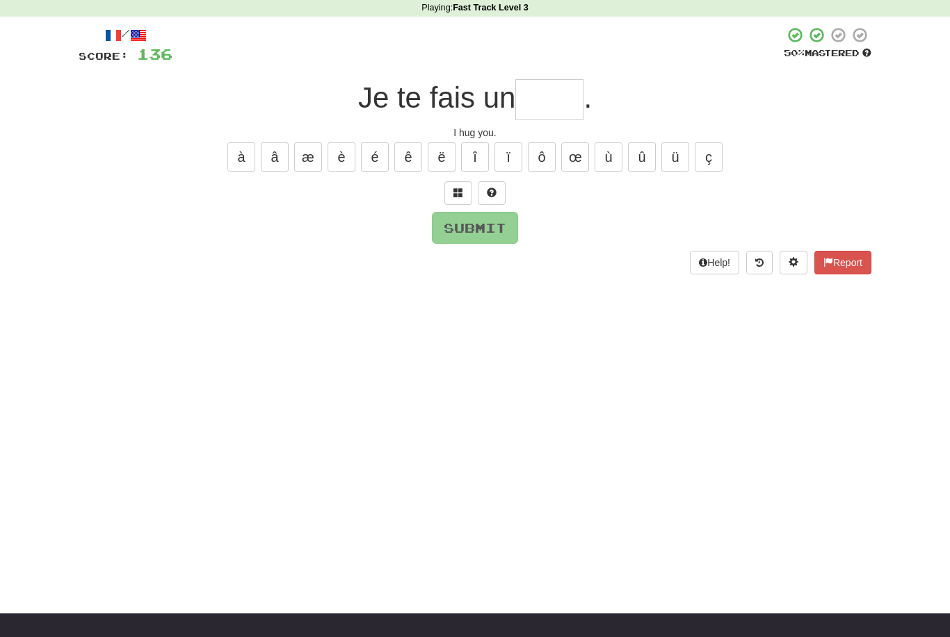
click at [555, 90] on input "text" at bounding box center [549, 99] width 68 height 41
type input "*"
click at [384, 156] on button "é" at bounding box center [375, 157] width 28 height 29
type input "*"
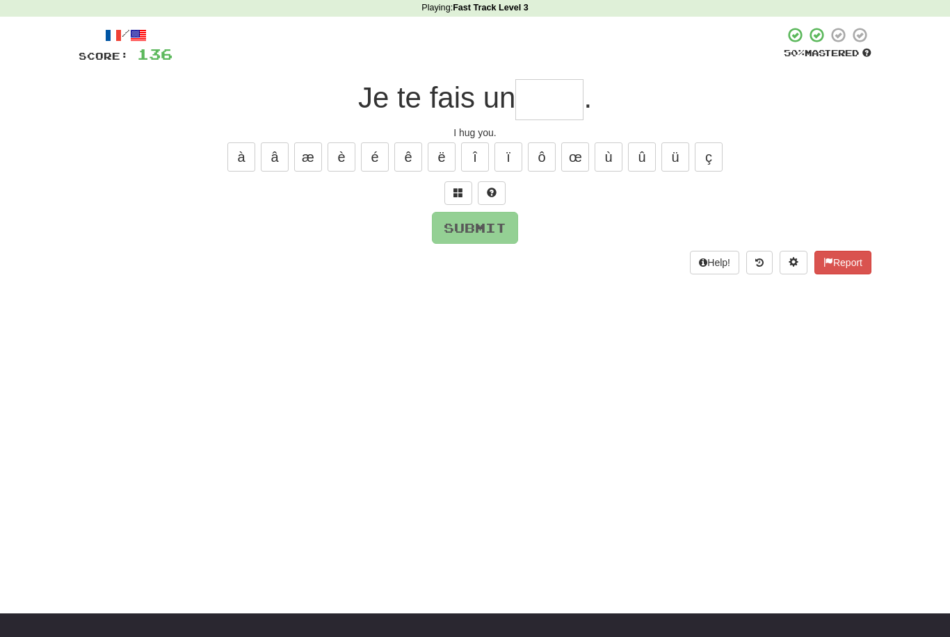
type input "*"
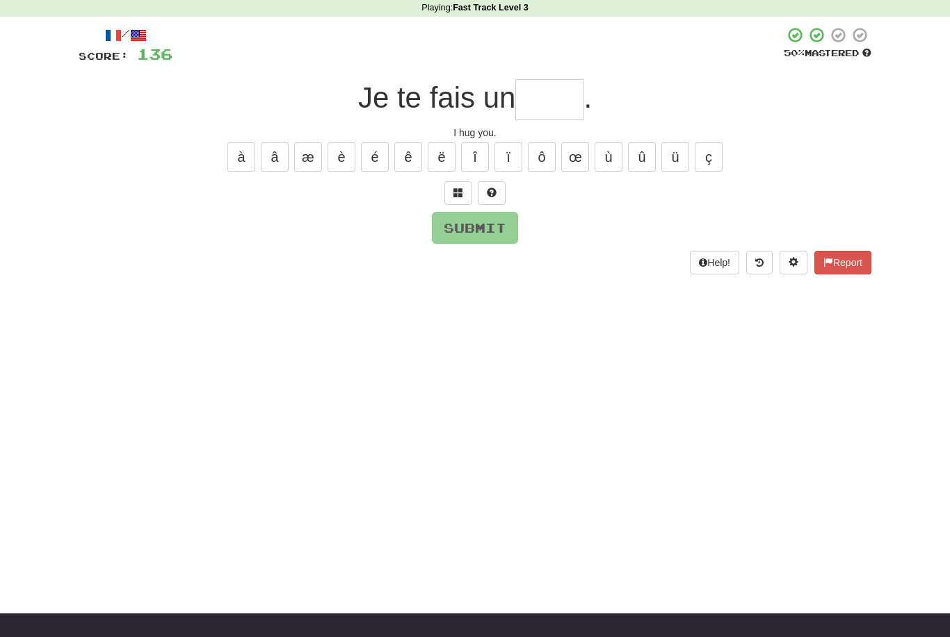
type input "*"
click at [377, 173] on div "/ Score: 136 50 % Mastered Je te fais un * . I hug you. à â æ è é ê ë [PERSON_N…" at bounding box center [475, 149] width 792 height 247
click at [375, 170] on button "é" at bounding box center [375, 157] width 28 height 29
click at [550, 145] on button "ô" at bounding box center [542, 157] width 28 height 29
click at [644, 156] on button "û" at bounding box center [642, 157] width 28 height 29
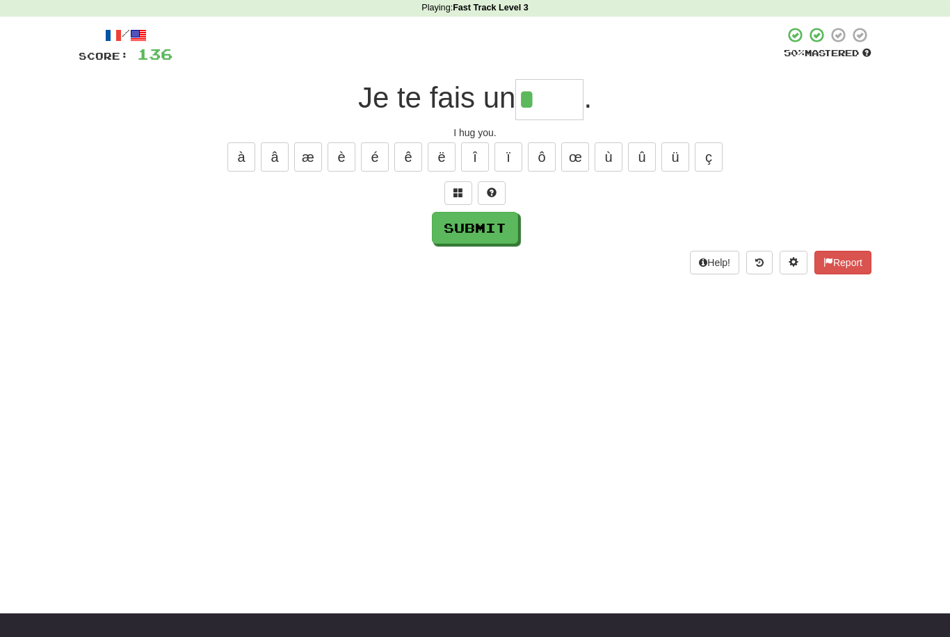
click at [270, 159] on button "â" at bounding box center [275, 157] width 28 height 29
type input "*****"
click at [492, 231] on button "Submit" at bounding box center [475, 228] width 86 height 32
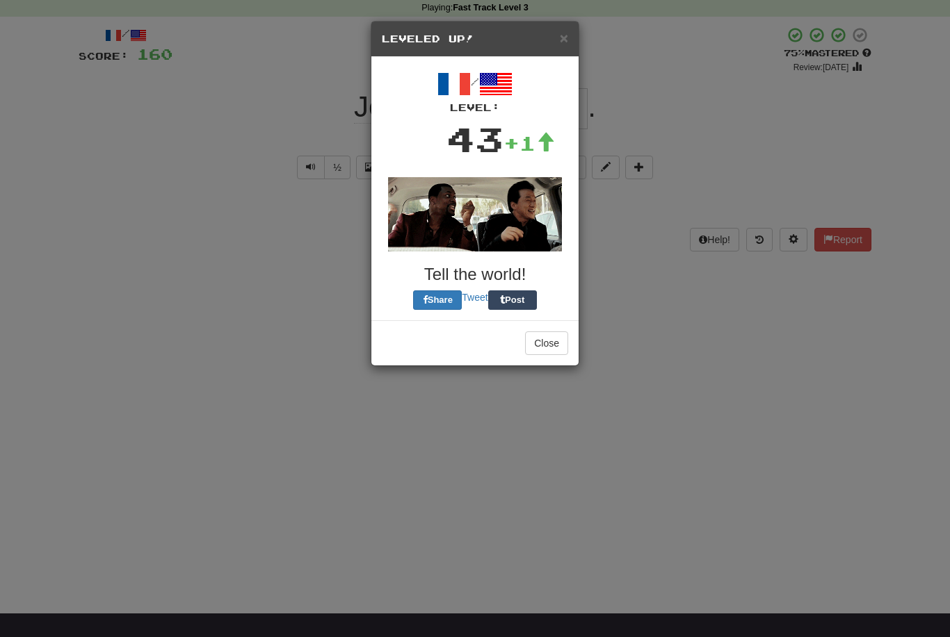
click at [546, 345] on button "Close" at bounding box center [546, 344] width 43 height 24
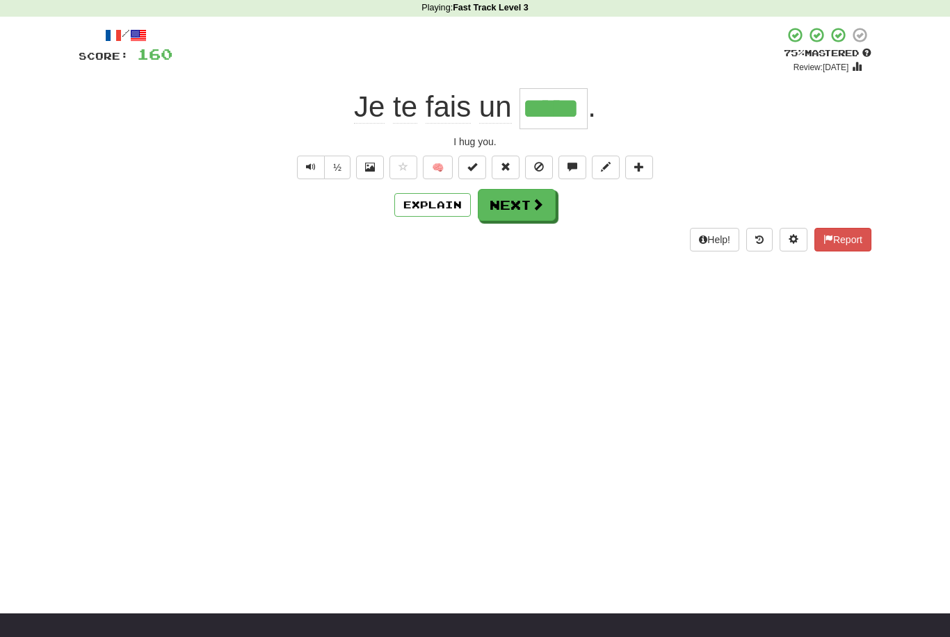
click at [521, 203] on button "Next" at bounding box center [517, 205] width 78 height 32
